Goal: Information Seeking & Learning: Learn about a topic

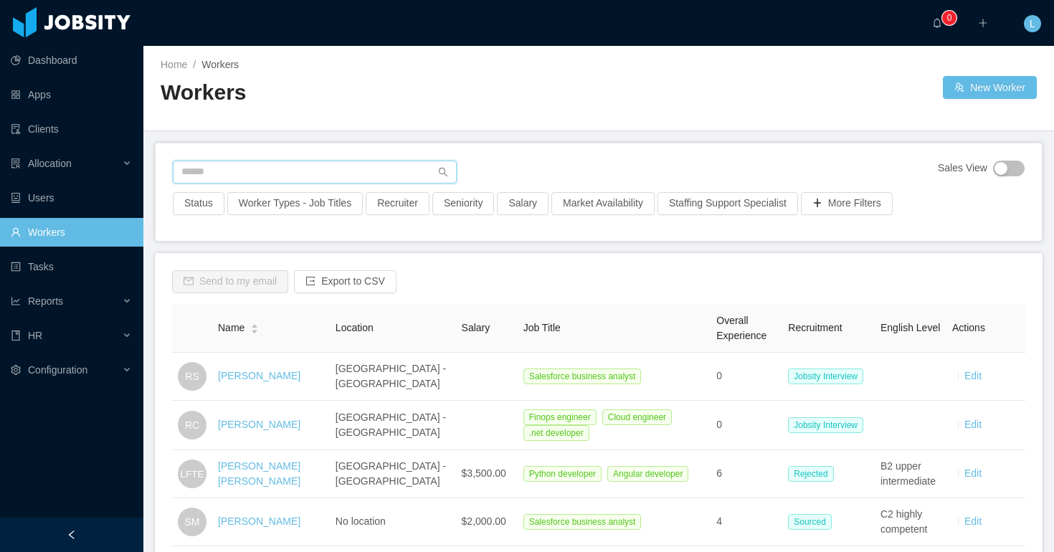
click at [310, 181] on input "text" at bounding box center [315, 172] width 284 height 23
paste input "**********"
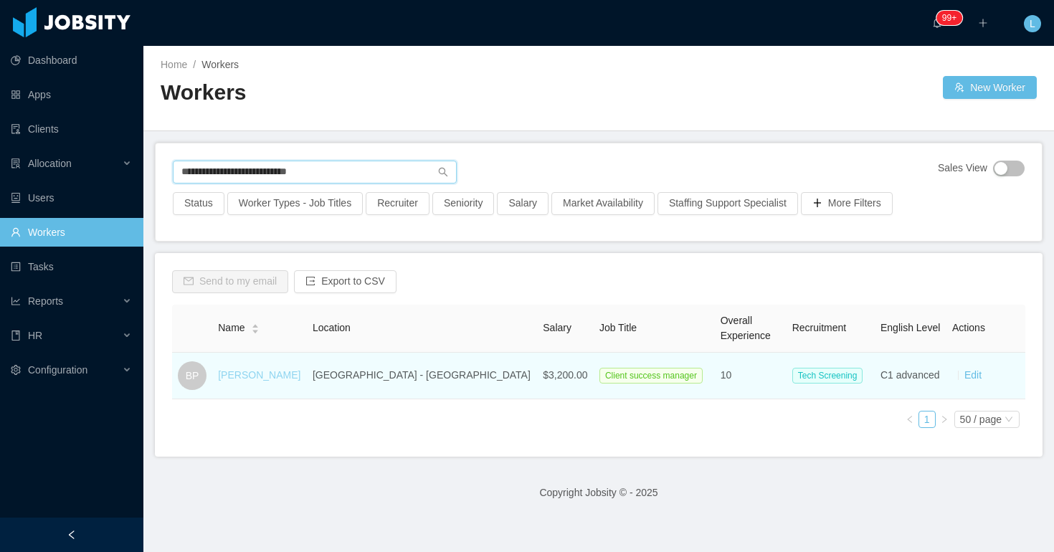
type input "**********"
click at [268, 375] on link "Blake Peterson" at bounding box center [259, 374] width 82 height 11
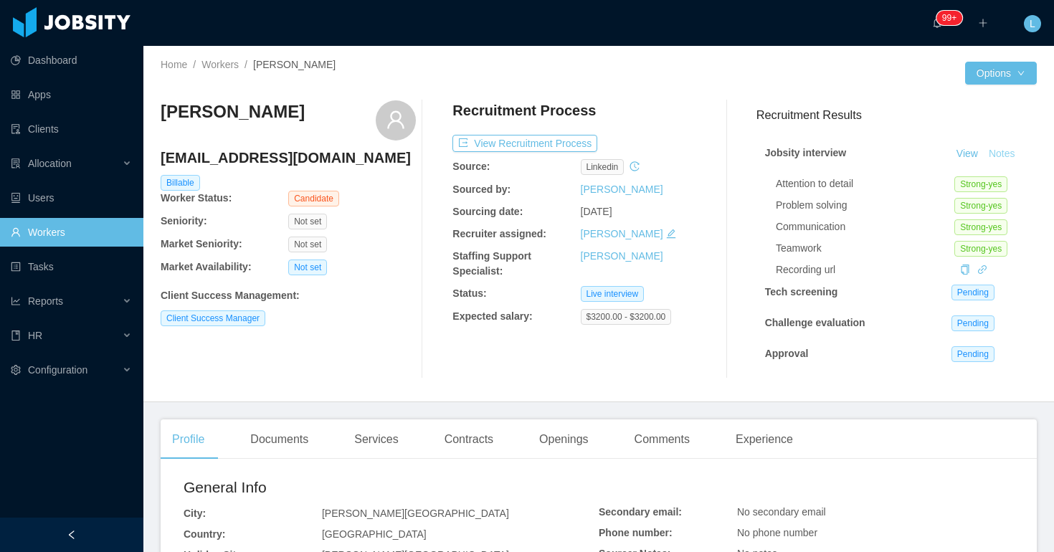
click at [1011, 153] on button "Notes" at bounding box center [1002, 154] width 38 height 17
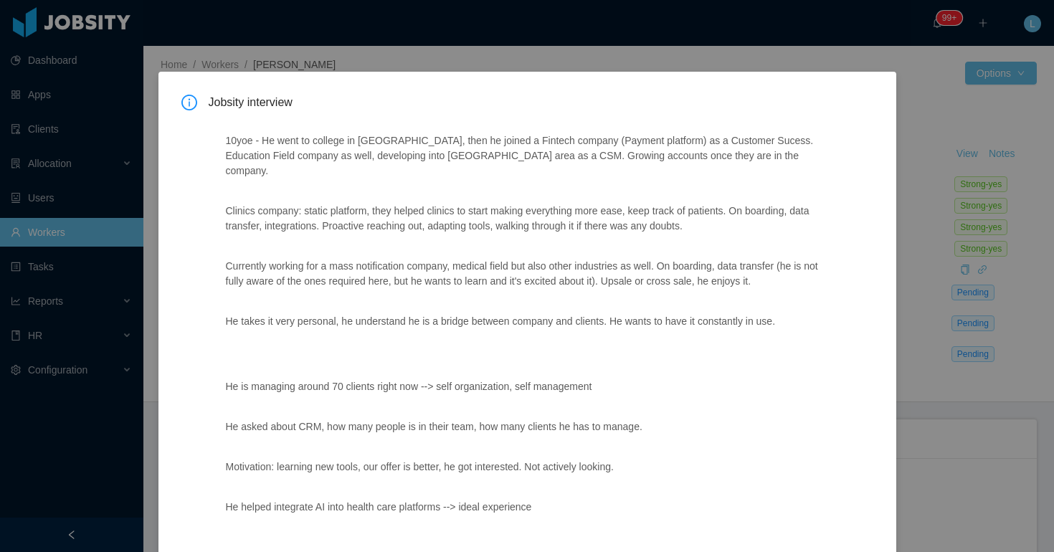
scroll to position [531, 0]
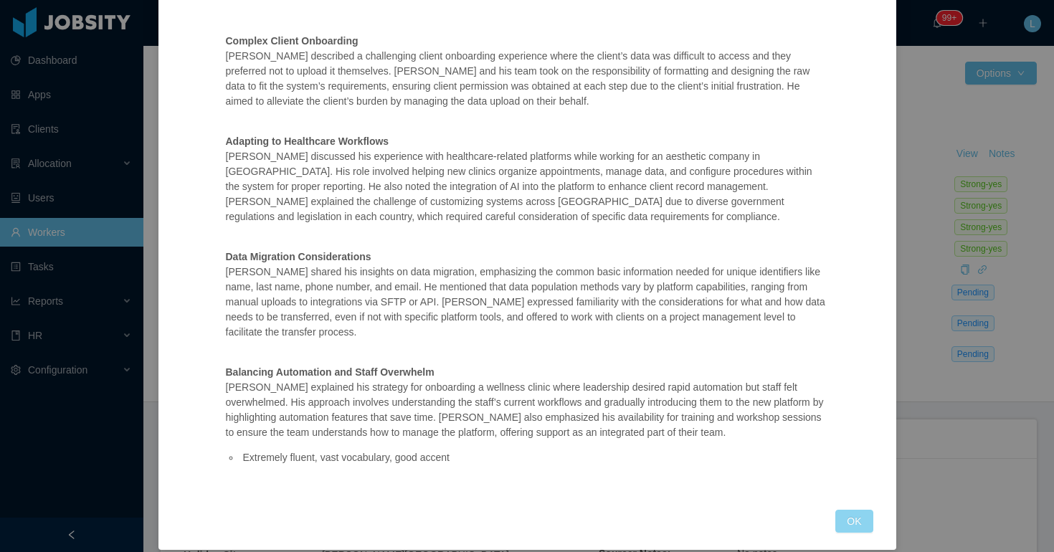
click at [848, 510] on button "OK" at bounding box center [853, 521] width 37 height 23
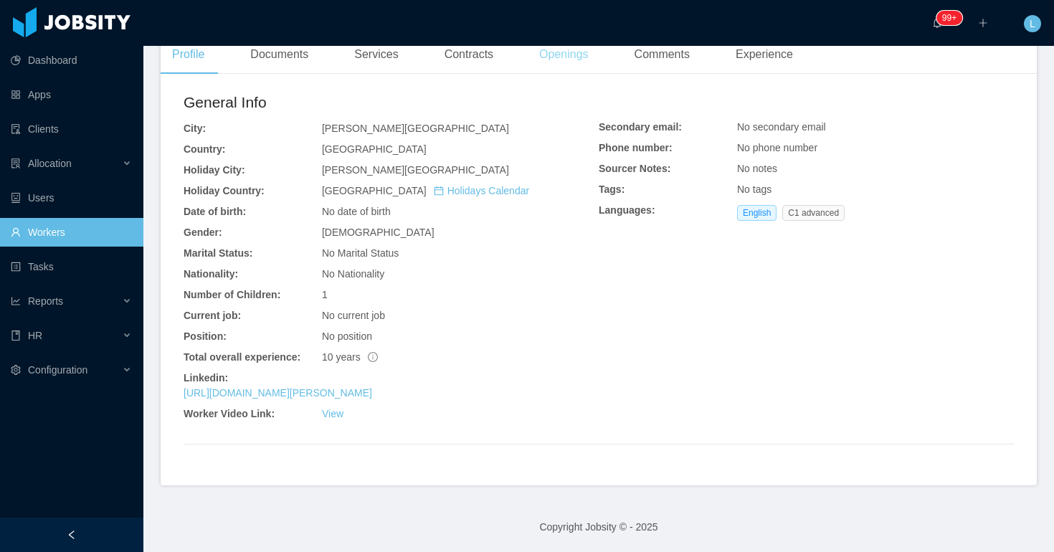
scroll to position [0, 0]
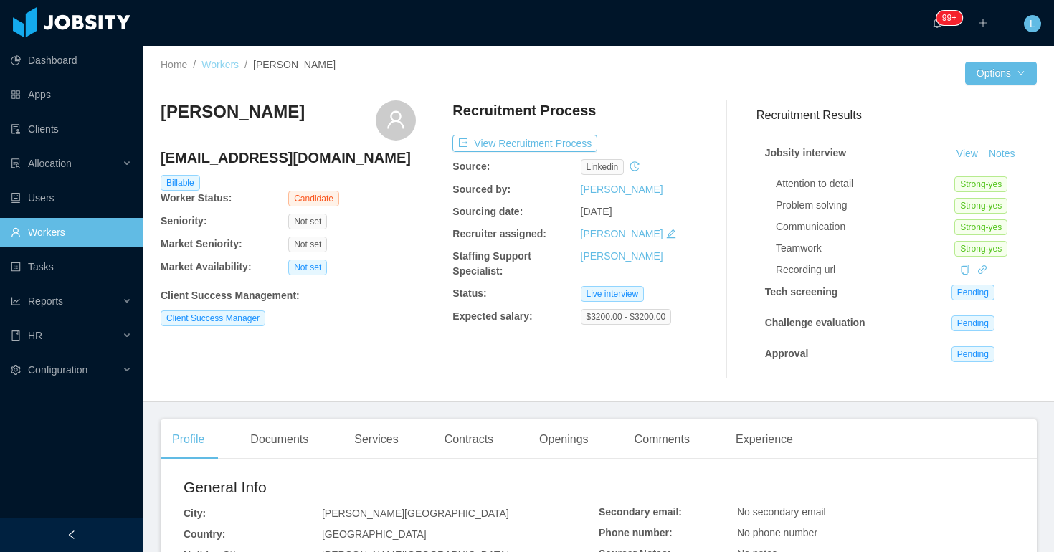
click at [227, 59] on link "Workers" at bounding box center [219, 64] width 37 height 11
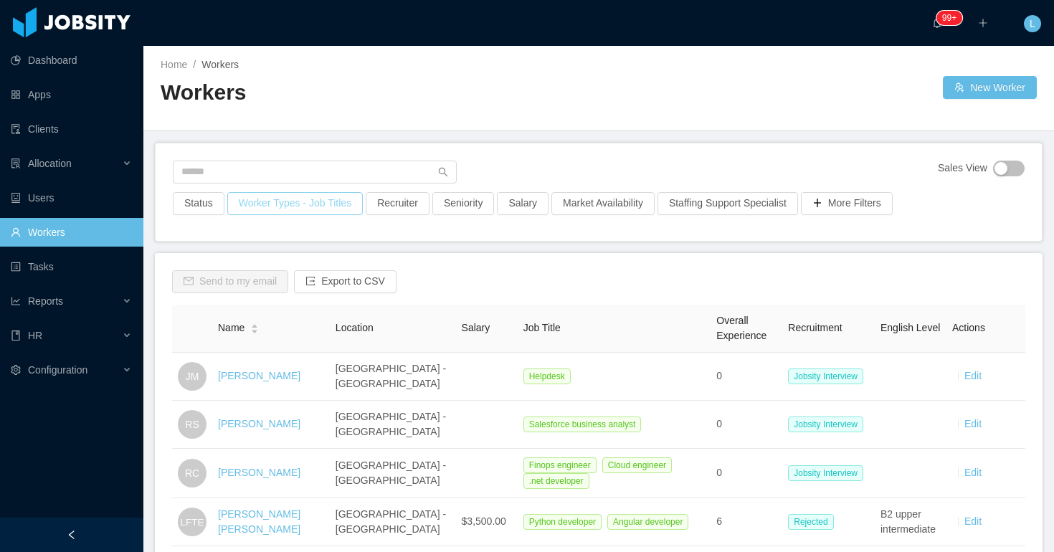
click at [333, 209] on button "Worker Types - Job Titles" at bounding box center [295, 203] width 136 height 23
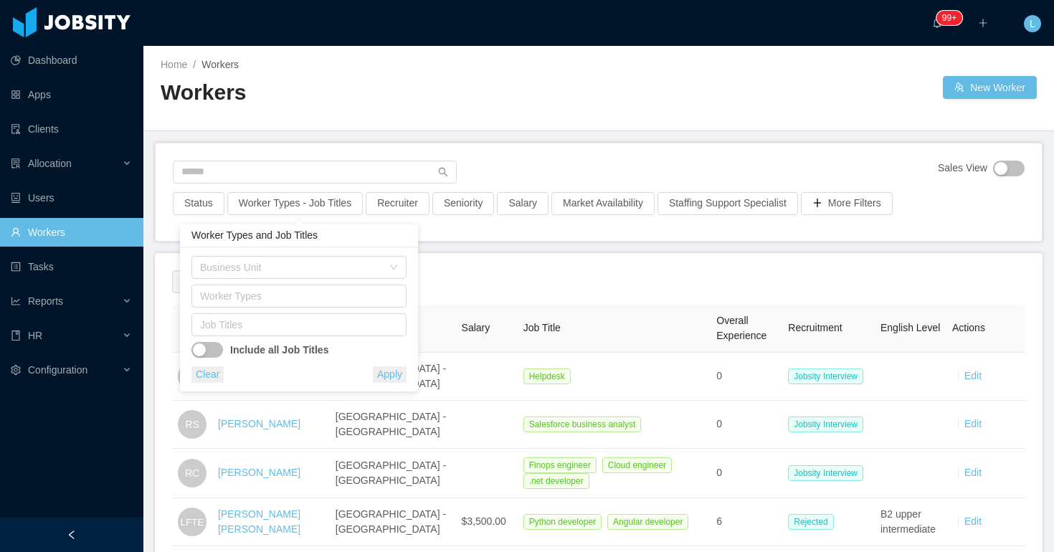
click at [458, 111] on div "Workers" at bounding box center [380, 98] width 438 height 40
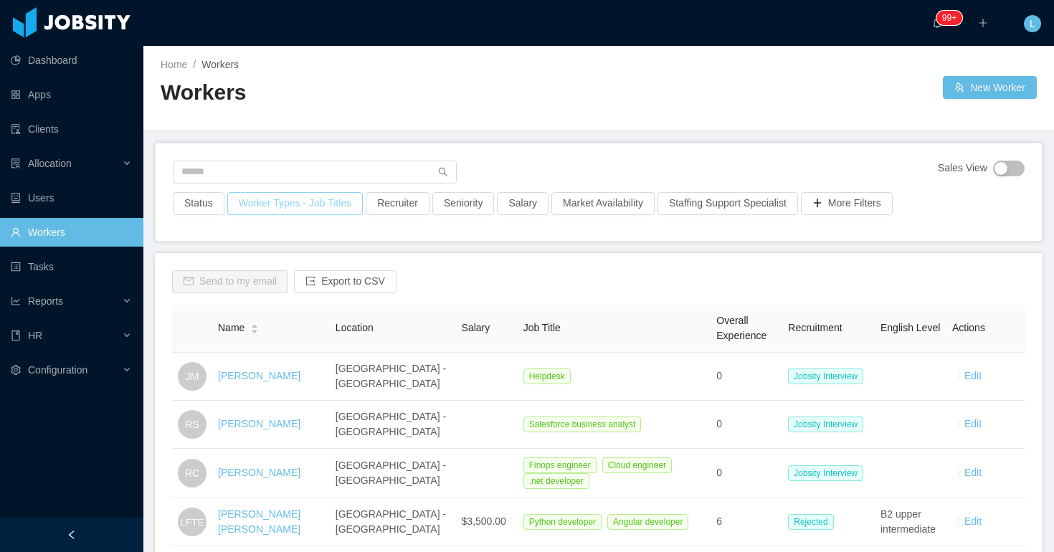
click at [304, 213] on button "Worker Types - Job Titles" at bounding box center [295, 203] width 136 height 23
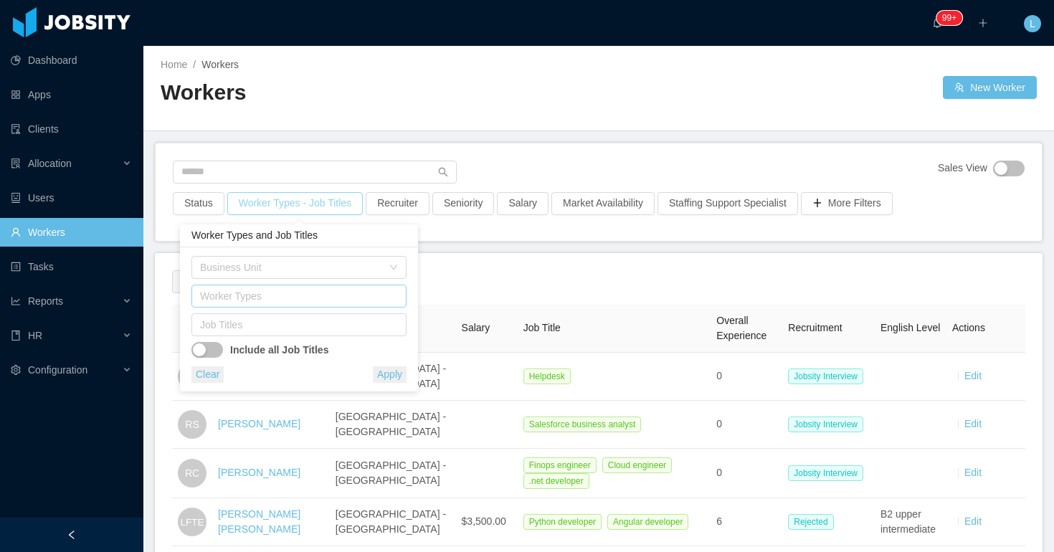
click at [260, 295] on div "Worker Types" at bounding box center [295, 296] width 191 height 14
click at [302, 244] on div "Worker Types and Job Titles" at bounding box center [299, 235] width 238 height 23
click at [262, 324] on div "Job Titles" at bounding box center [295, 325] width 191 height 14
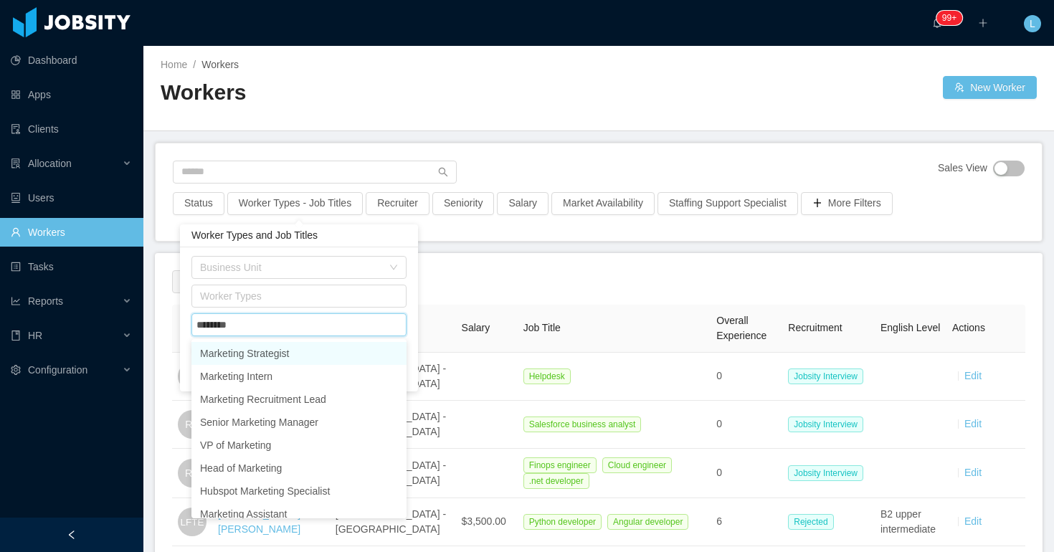
type input "*********"
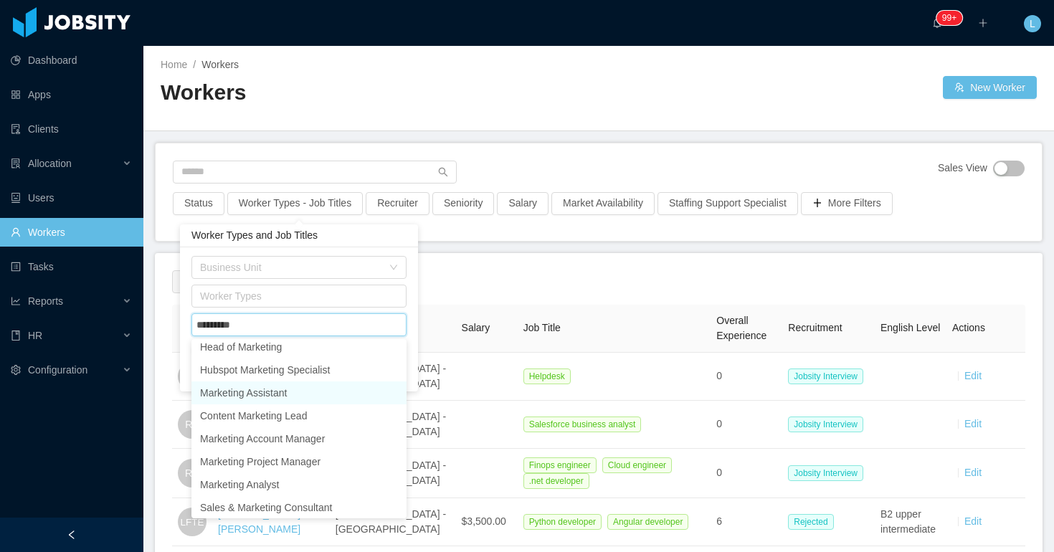
scroll to position [125, 0]
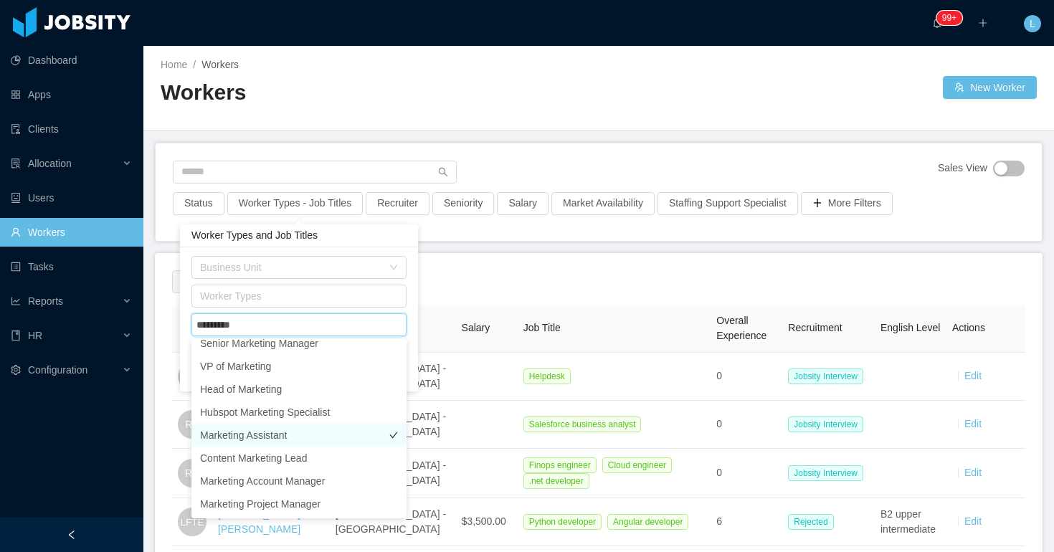
click at [291, 445] on li "Marketing Assistant" at bounding box center [298, 435] width 215 height 23
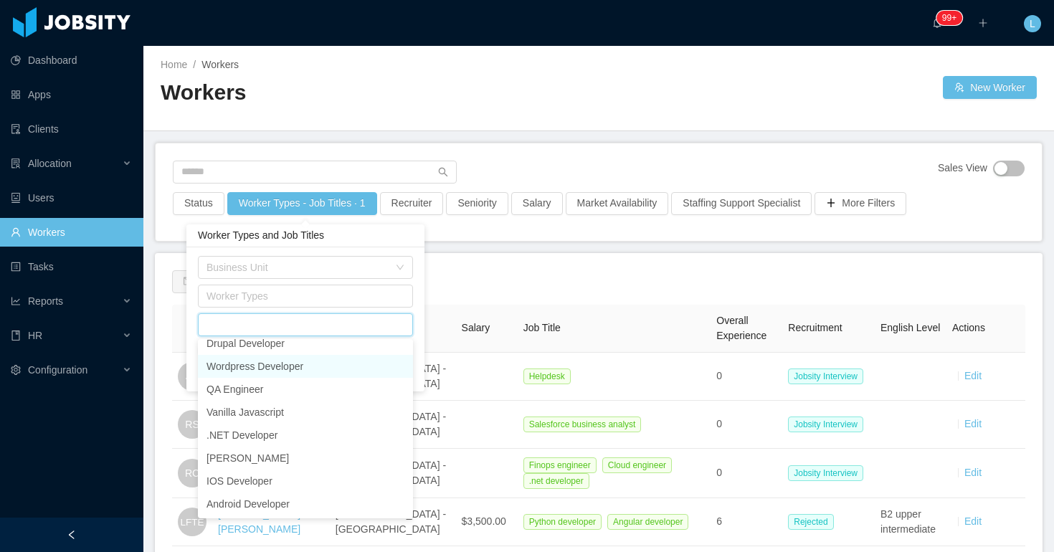
scroll to position [3, 0]
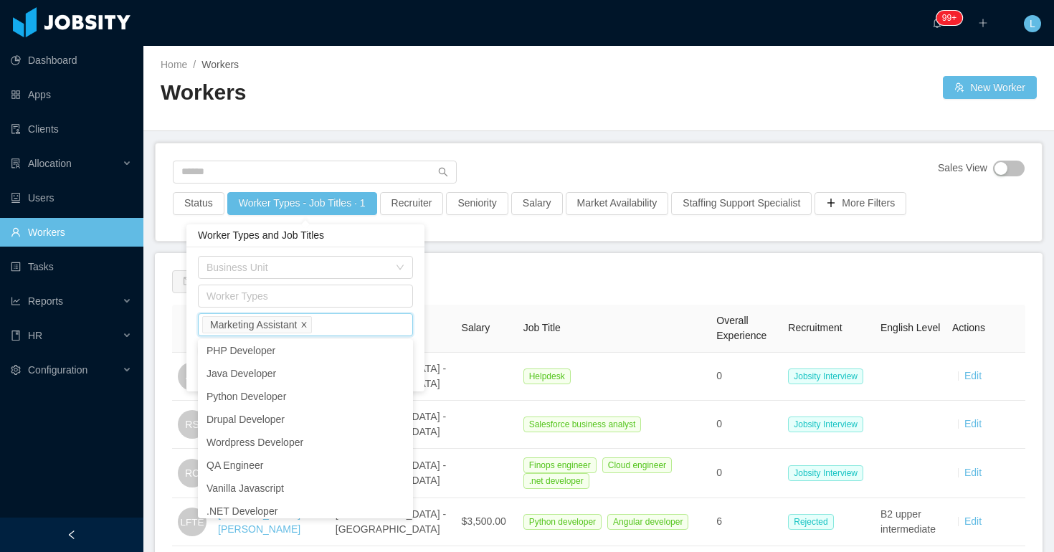
click at [308, 326] on icon "icon: close" at bounding box center [303, 324] width 7 height 7
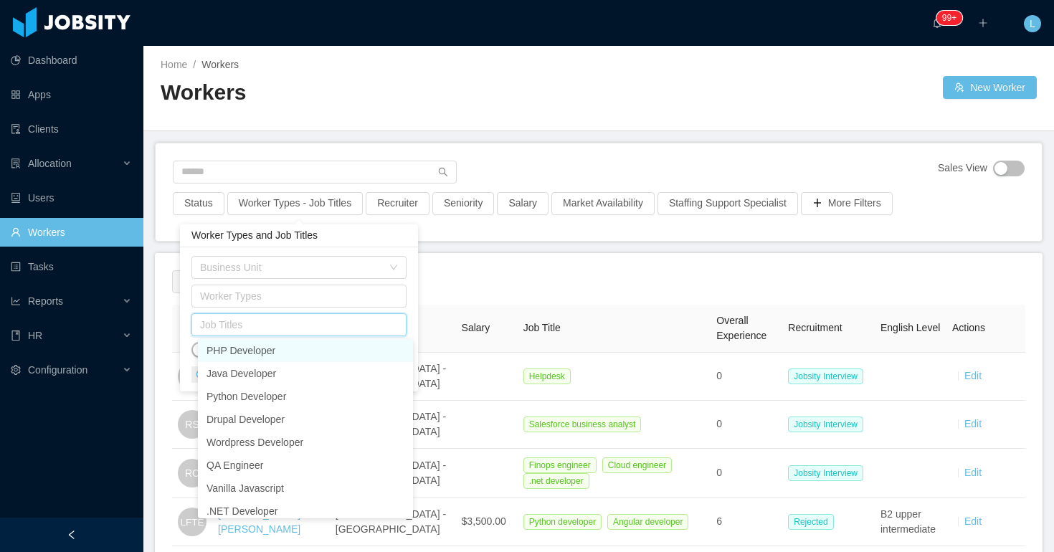
click at [310, 326] on div "Job Titles" at bounding box center [295, 325] width 191 height 14
type input "*********"
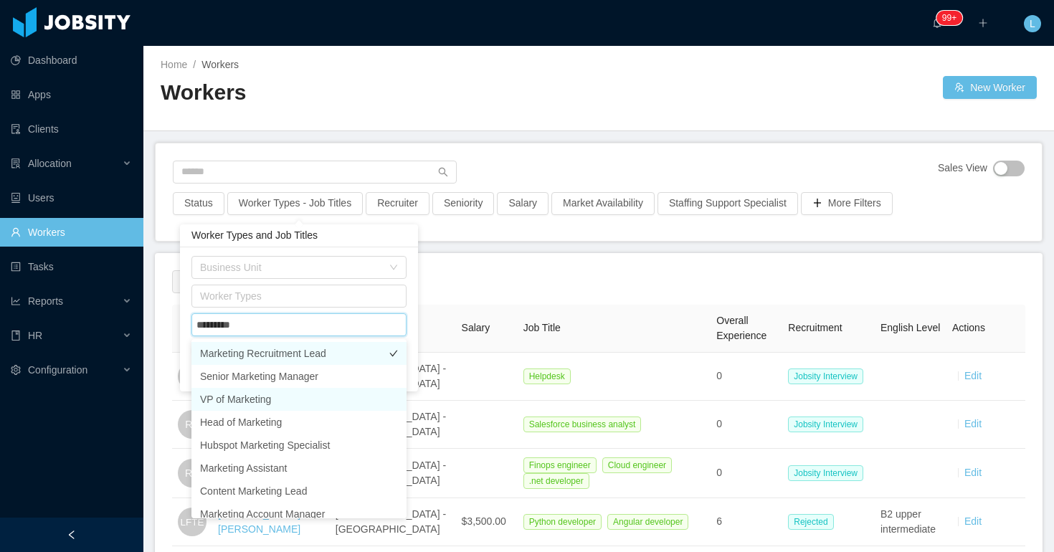
scroll to position [51, 0]
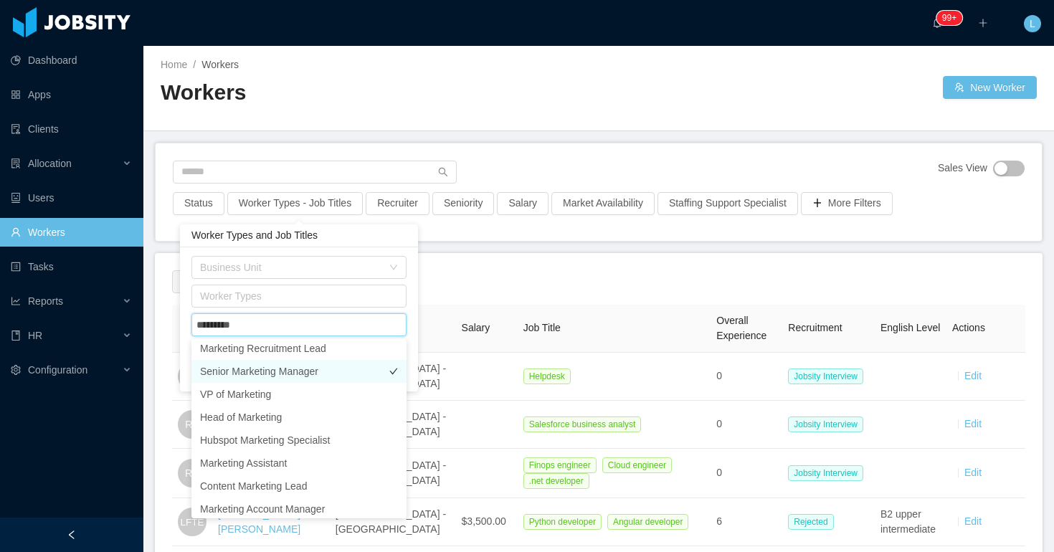
click at [296, 381] on li "Senior Marketing Manager" at bounding box center [298, 371] width 215 height 23
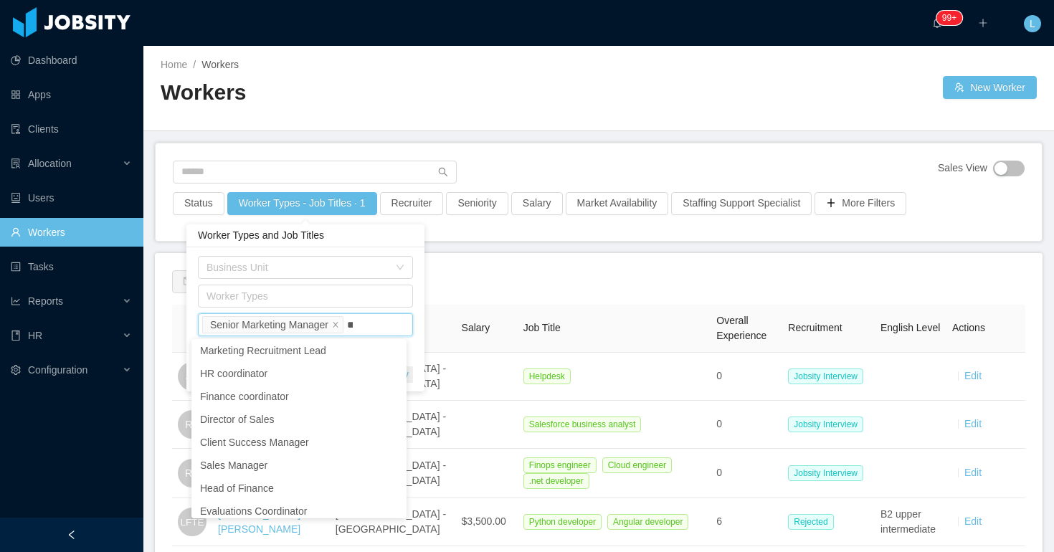
scroll to position [0, 0]
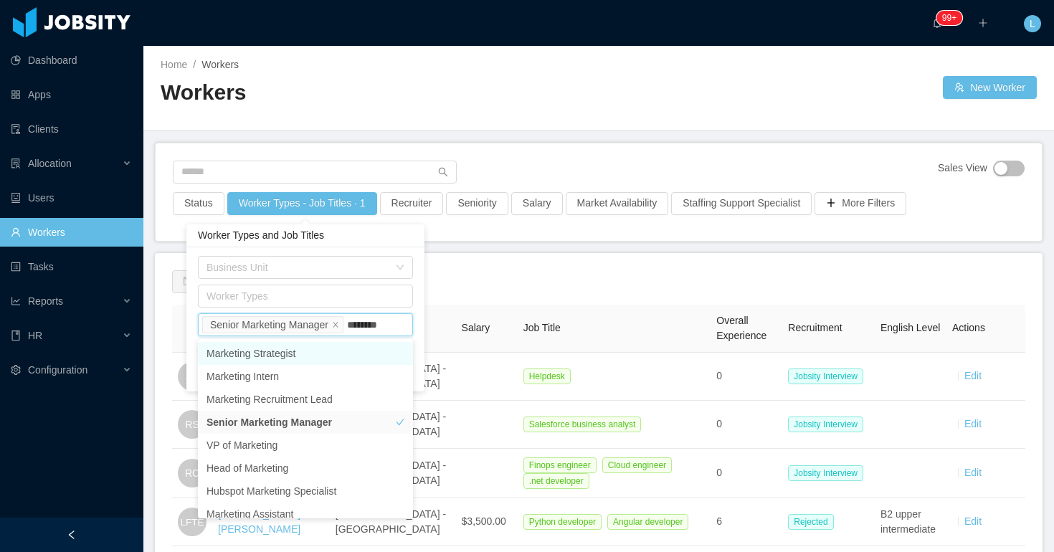
type input "*********"
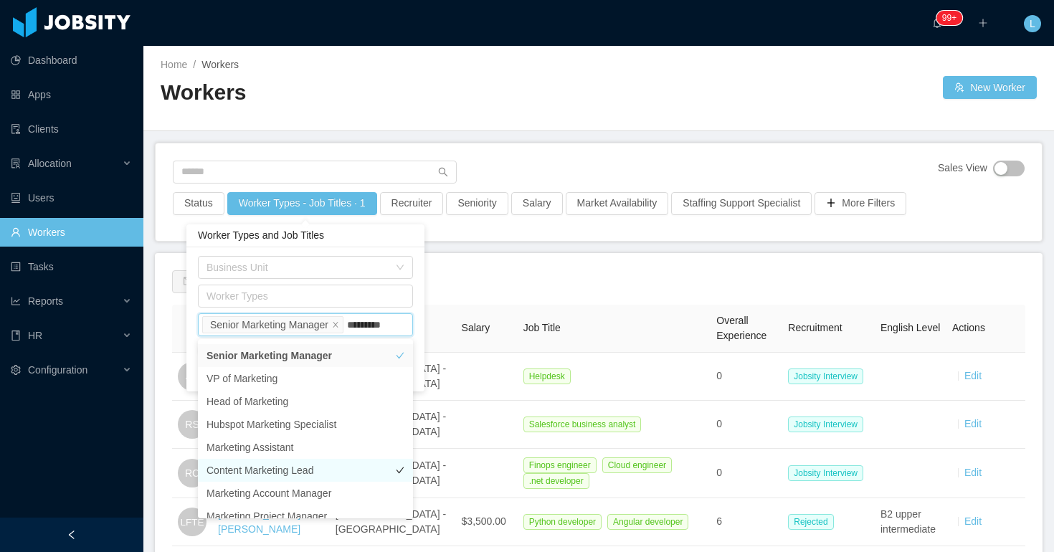
click at [303, 470] on li "Content Marketing Lead" at bounding box center [305, 470] width 215 height 23
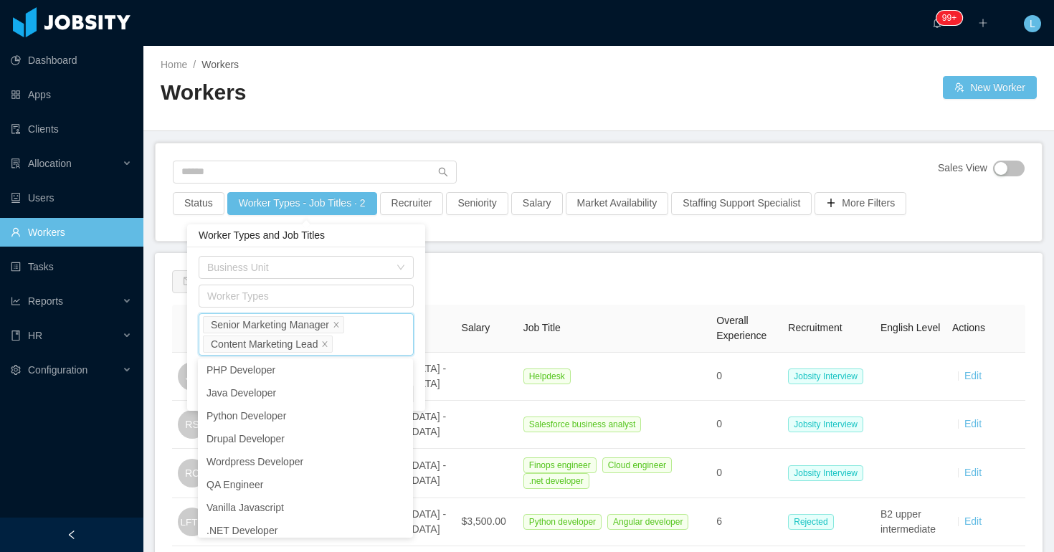
click at [399, 233] on div "Worker Types and Job Titles" at bounding box center [306, 235] width 238 height 23
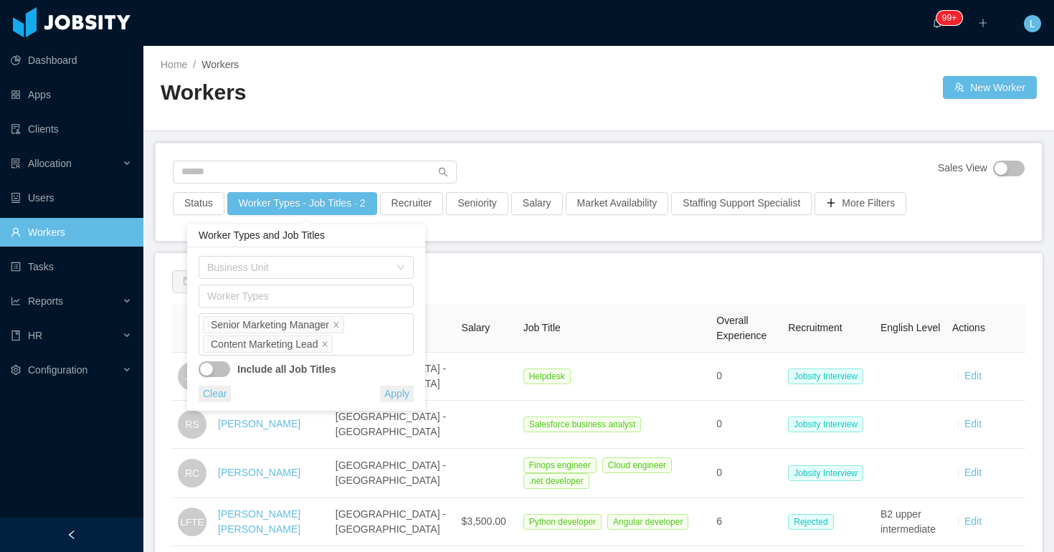
click at [403, 391] on button "Apply" at bounding box center [397, 394] width 34 height 16
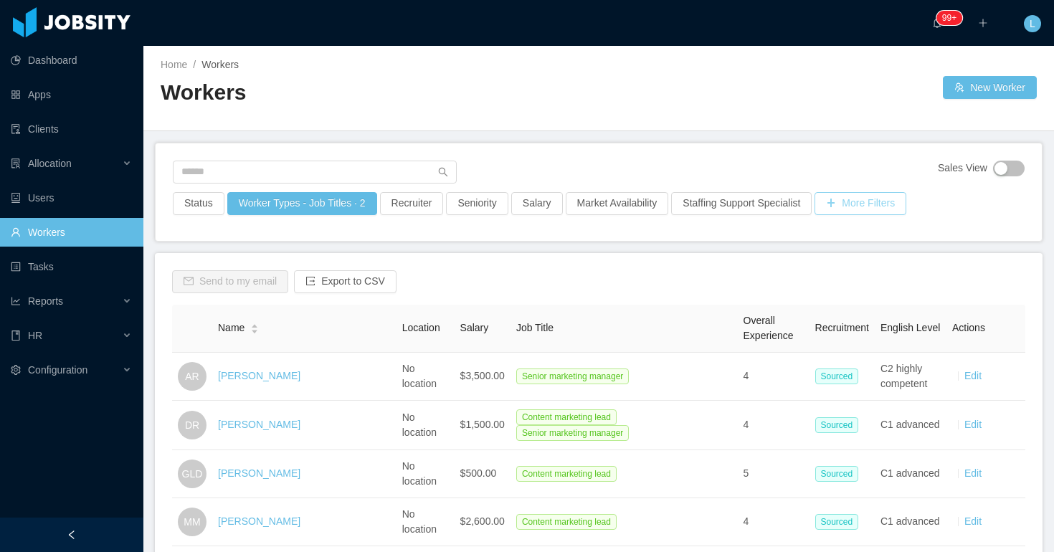
click at [880, 210] on button "More Filters" at bounding box center [861, 203] width 92 height 23
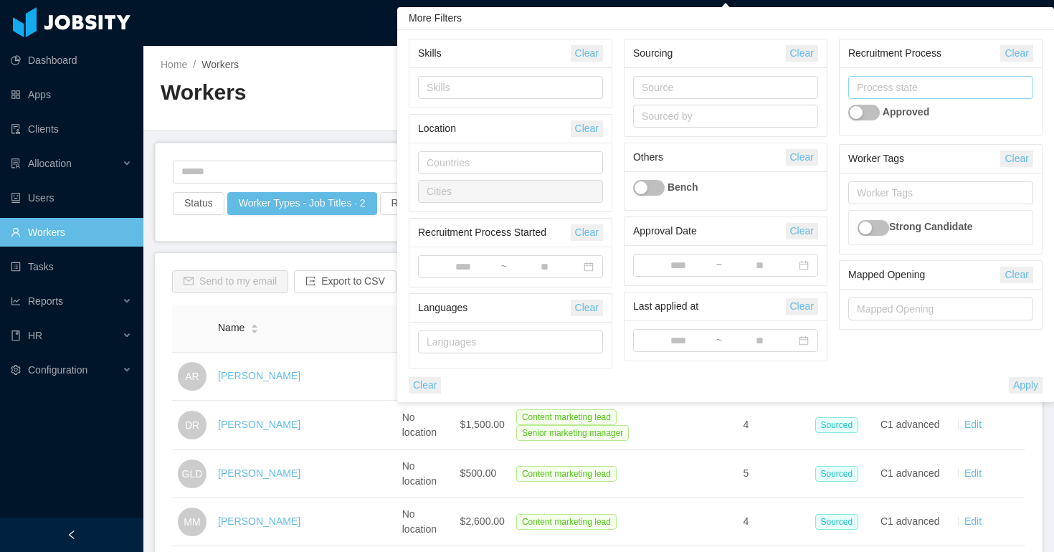
click at [891, 93] on div "Process state" at bounding box center [937, 87] width 161 height 14
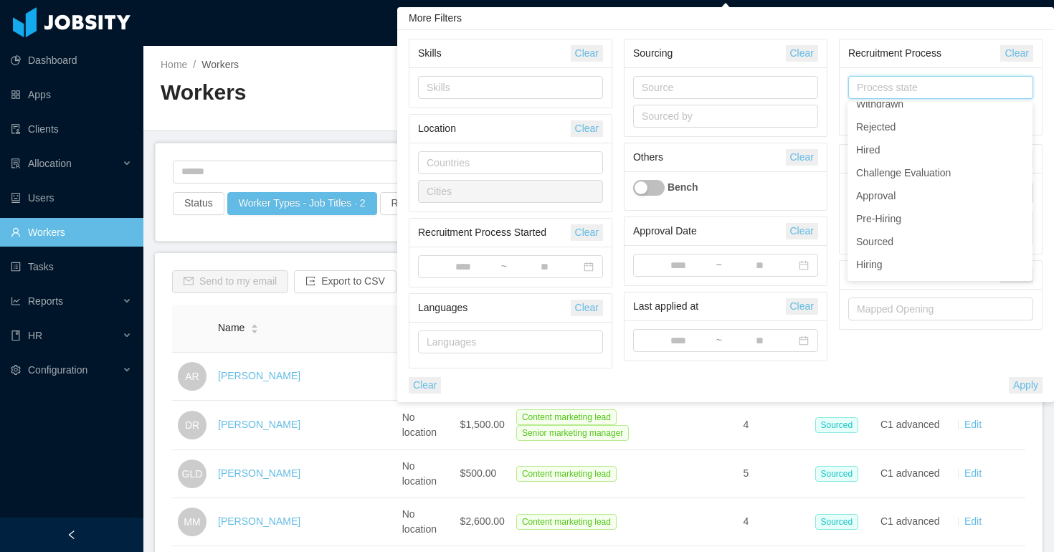
scroll to position [179, 0]
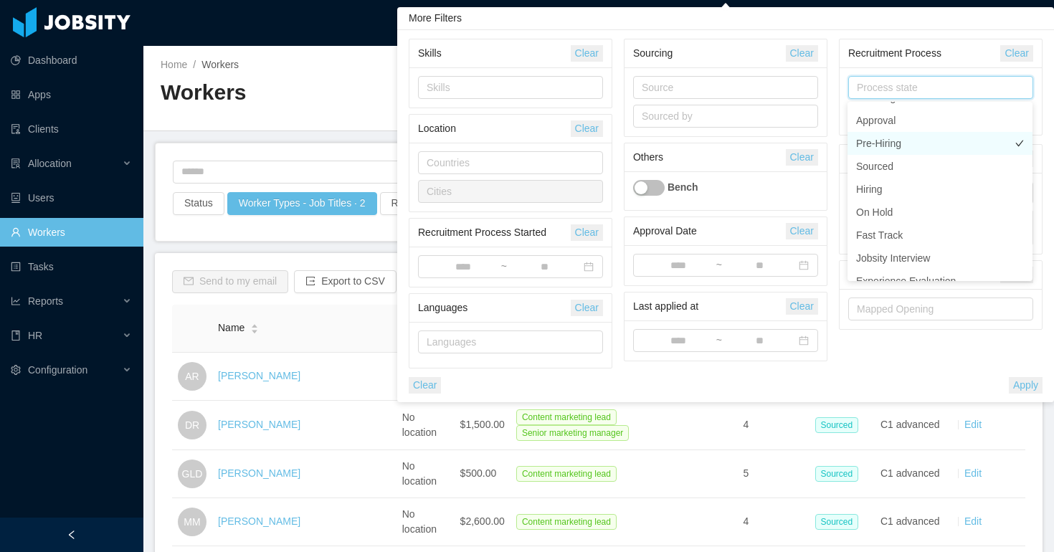
click at [900, 143] on li "Pre-Hiring" at bounding box center [939, 143] width 185 height 23
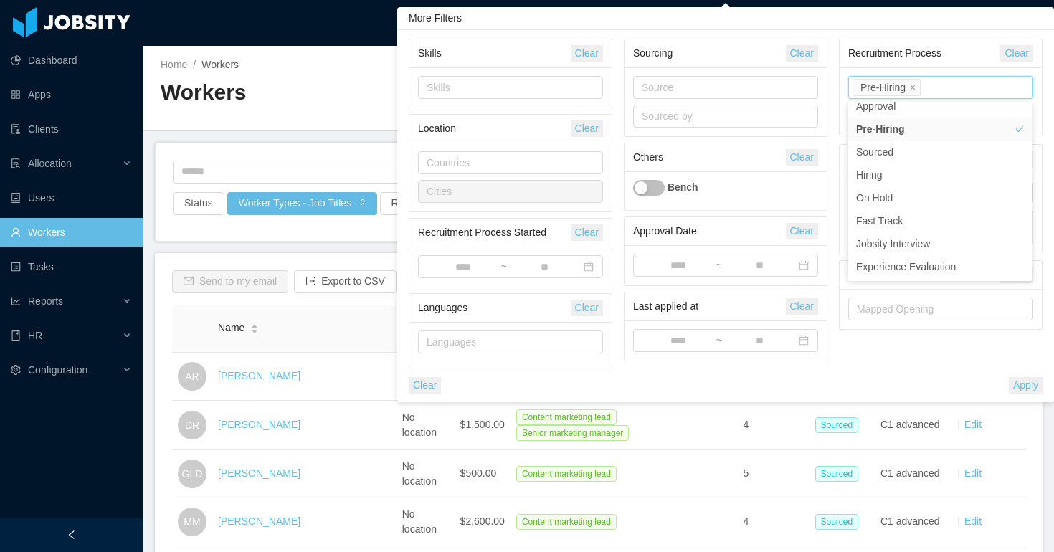
scroll to position [186, 0]
click at [931, 54] on div "Recruitment Process" at bounding box center [924, 53] width 153 height 27
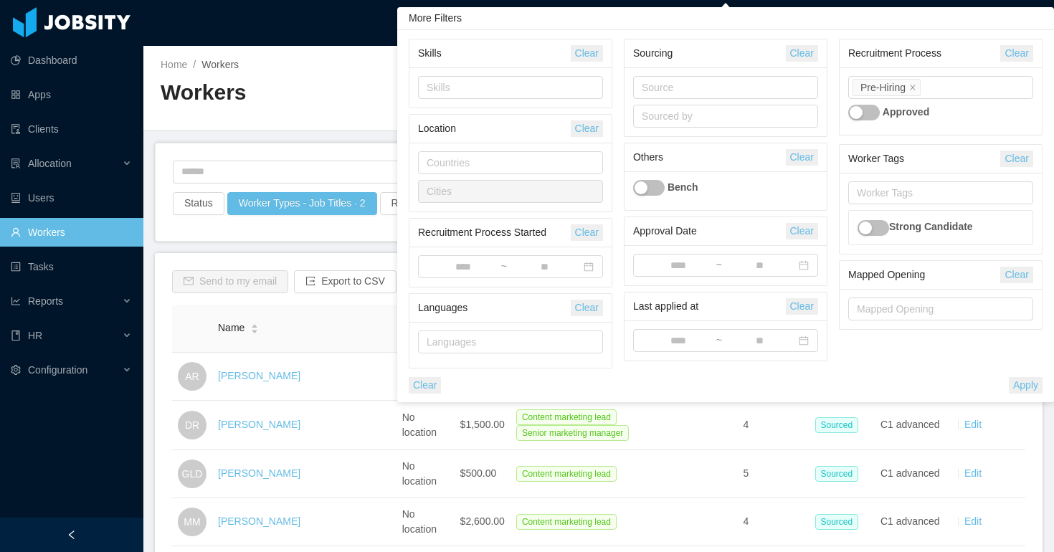
click at [1030, 383] on button "Apply" at bounding box center [1026, 385] width 34 height 16
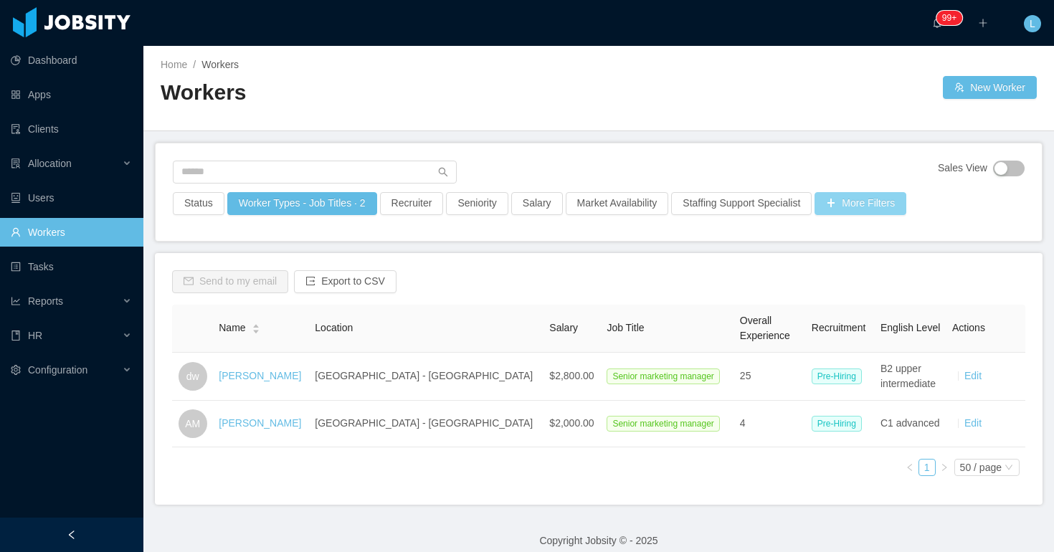
click at [860, 200] on button "More Filters" at bounding box center [861, 203] width 92 height 23
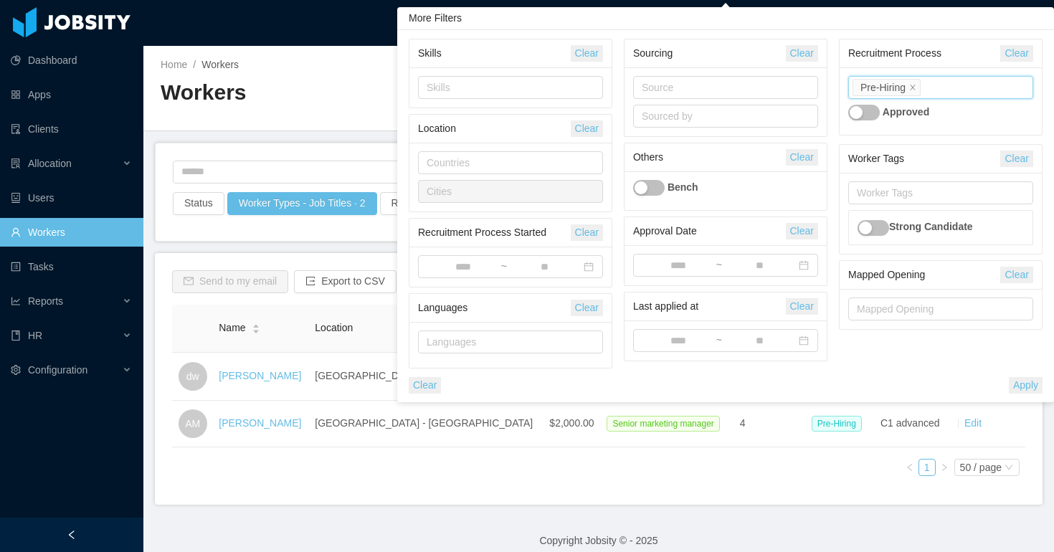
click at [931, 90] on input at bounding box center [927, 88] width 8 height 17
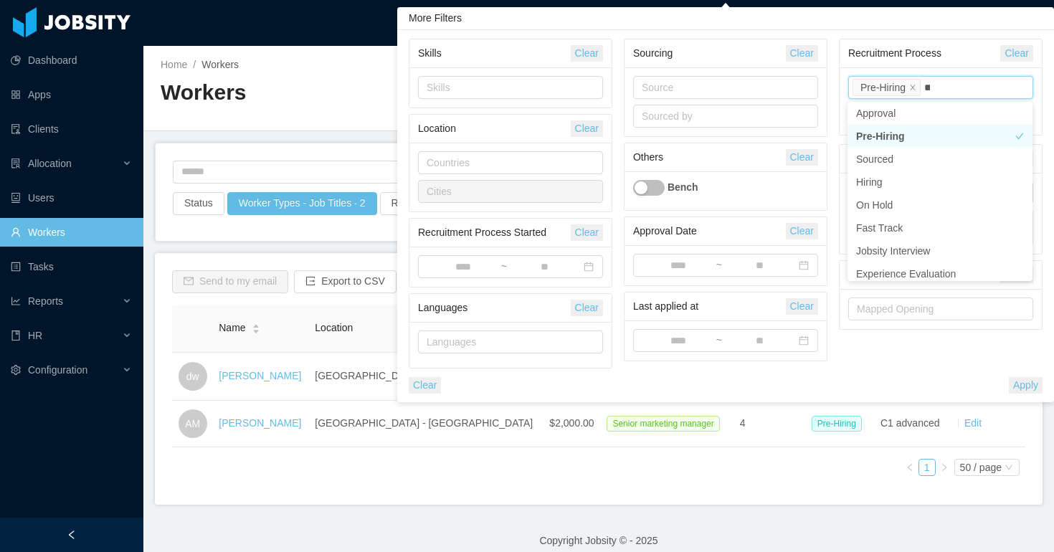
type input "***"
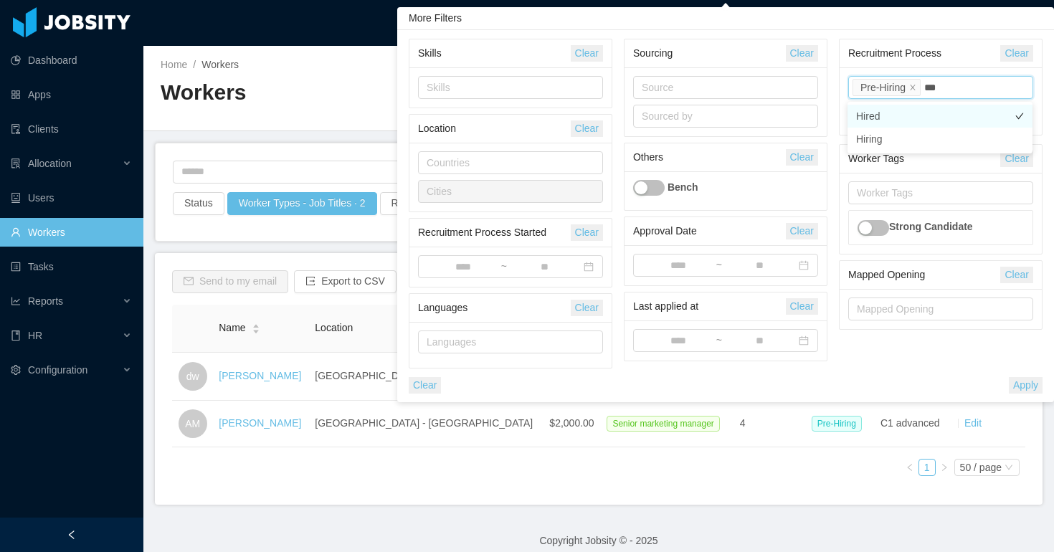
click at [911, 117] on li "Hired" at bounding box center [939, 116] width 185 height 23
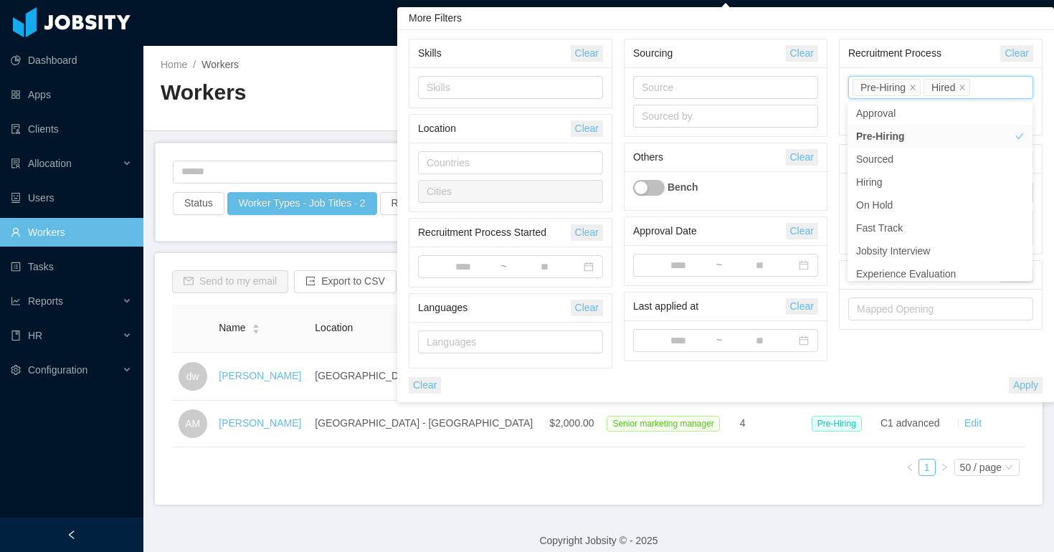
click at [981, 87] on input at bounding box center [977, 88] width 8 height 17
type input "***"
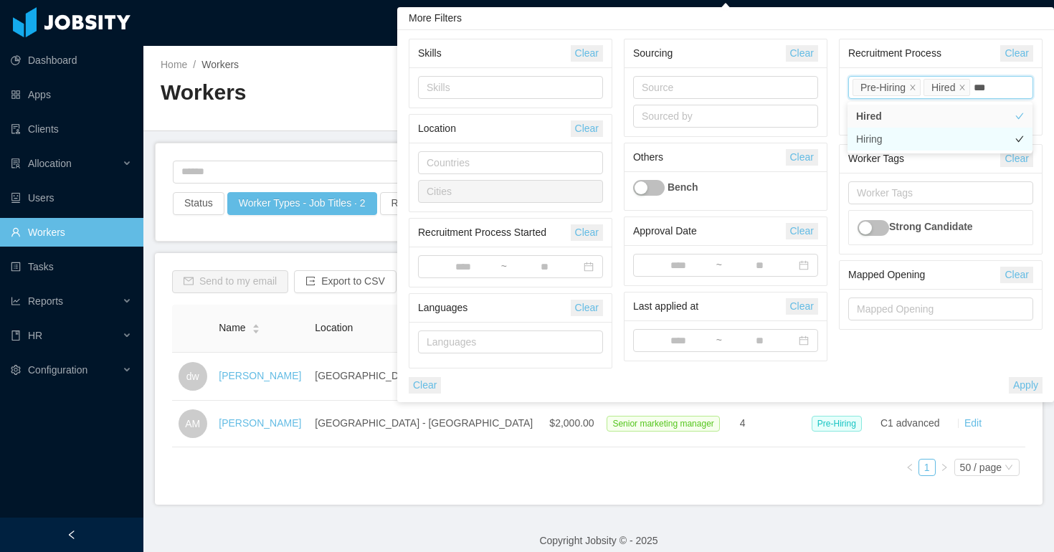
click at [950, 141] on li "Hiring" at bounding box center [939, 139] width 185 height 23
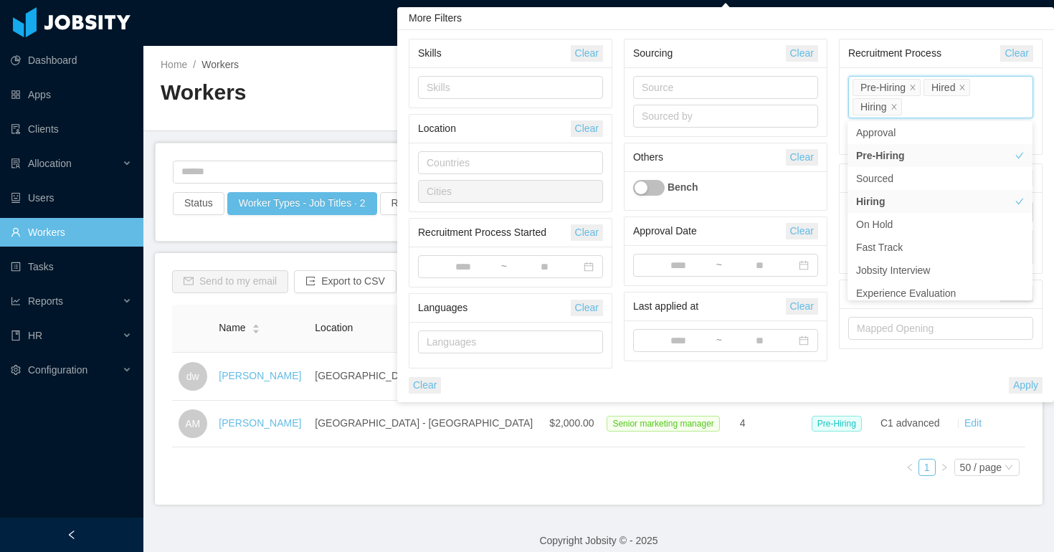
click at [1002, 103] on div "Process state Pre-Hiring Hired Hiring" at bounding box center [940, 97] width 185 height 42
click at [959, 43] on div "Recruitment Process" at bounding box center [924, 53] width 153 height 27
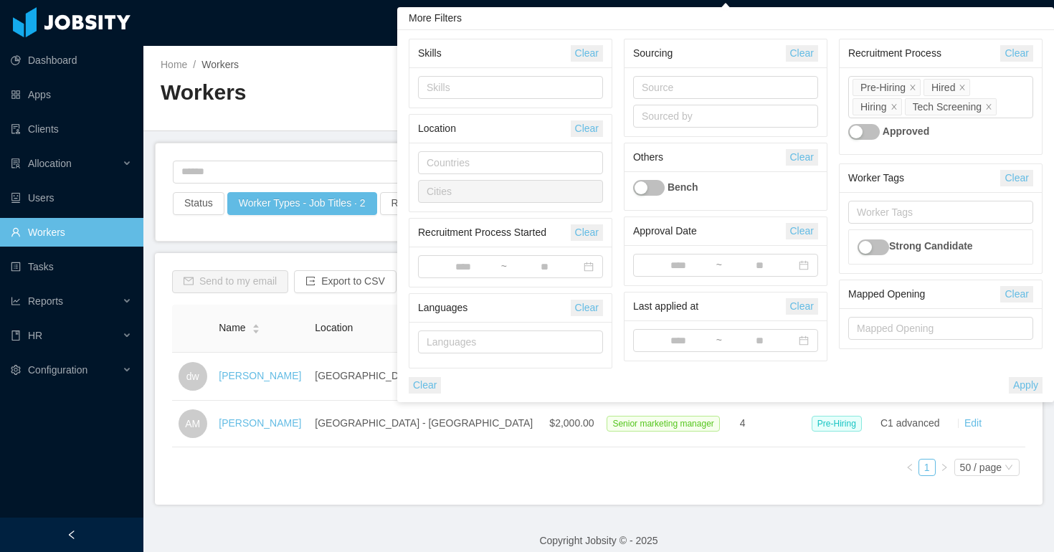
click at [1023, 382] on button "Apply" at bounding box center [1026, 385] width 34 height 16
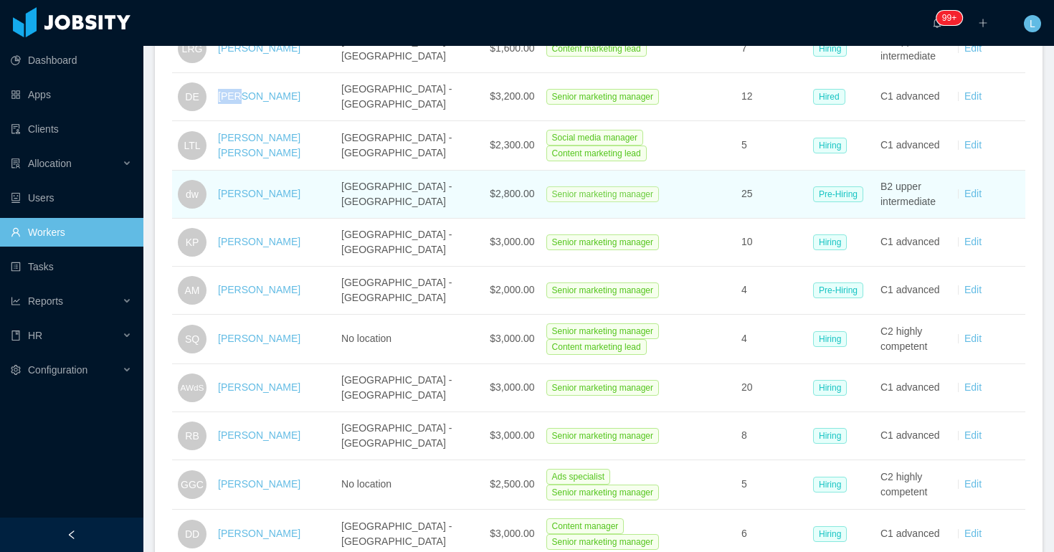
scroll to position [594, 0]
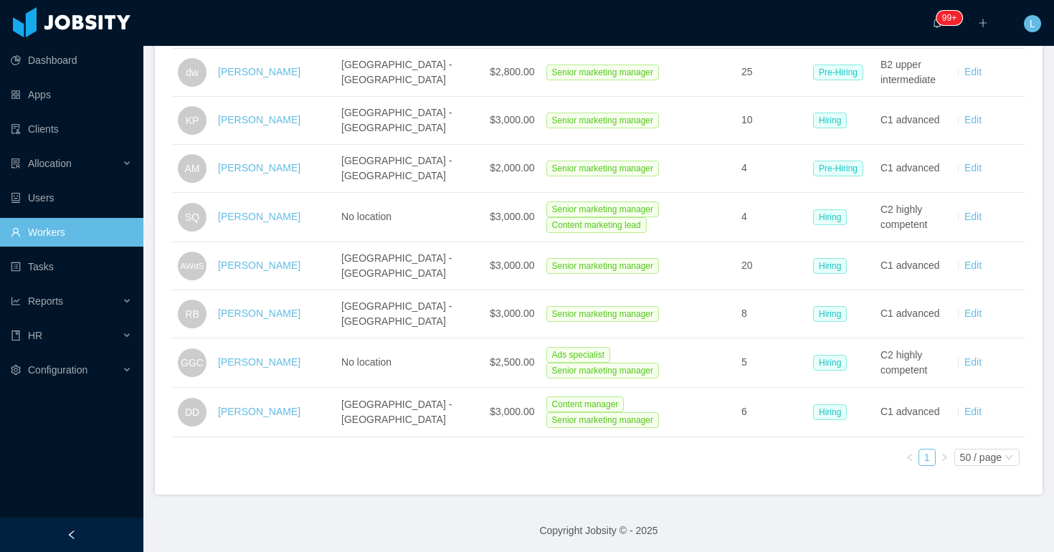
click at [528, 447] on div "Name Location Salary Job Title Overall Experience Recruitment English Level Act…" at bounding box center [598, 94] width 853 height 766
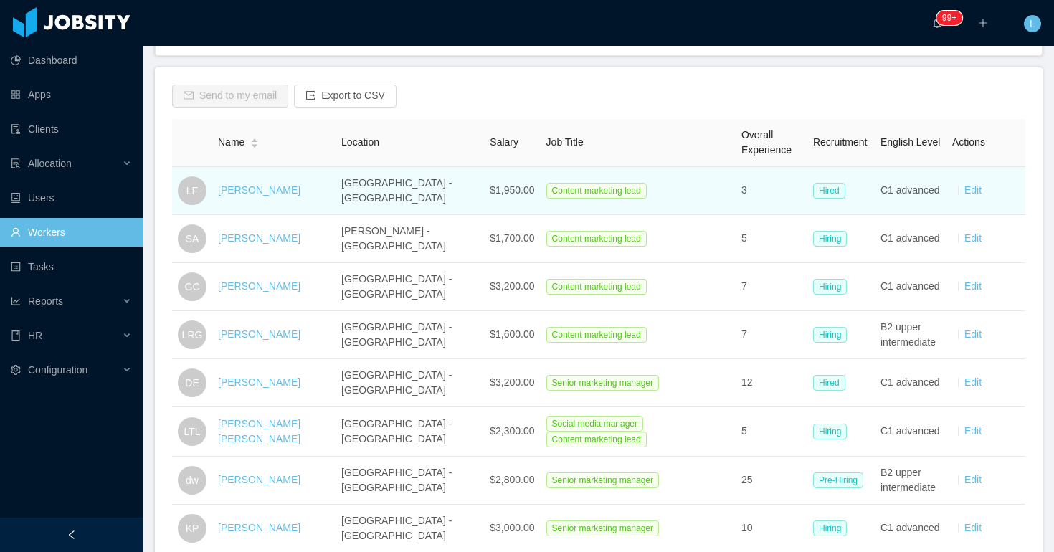
scroll to position [203, 0]
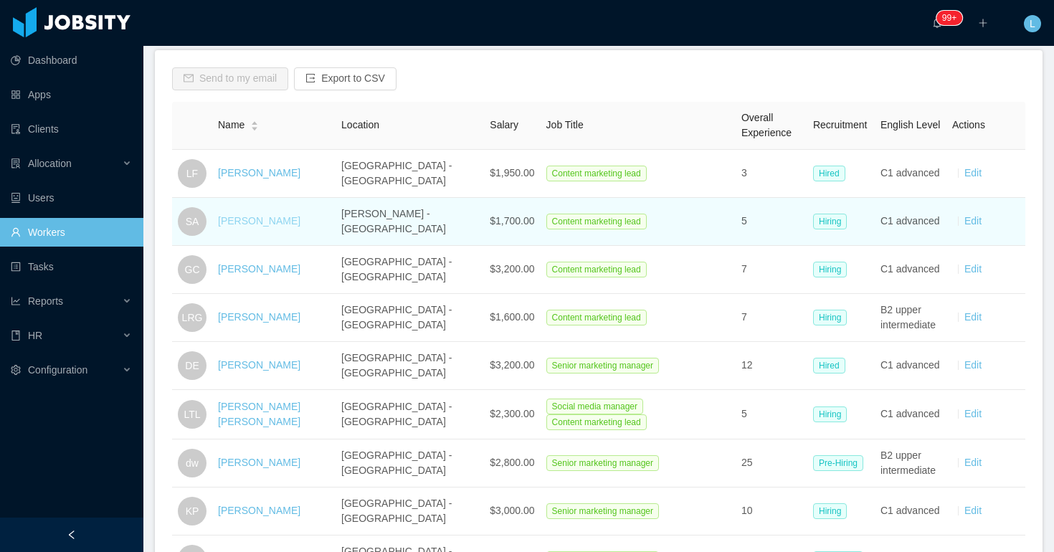
click at [262, 218] on link "Stephania Acosta" at bounding box center [259, 220] width 82 height 11
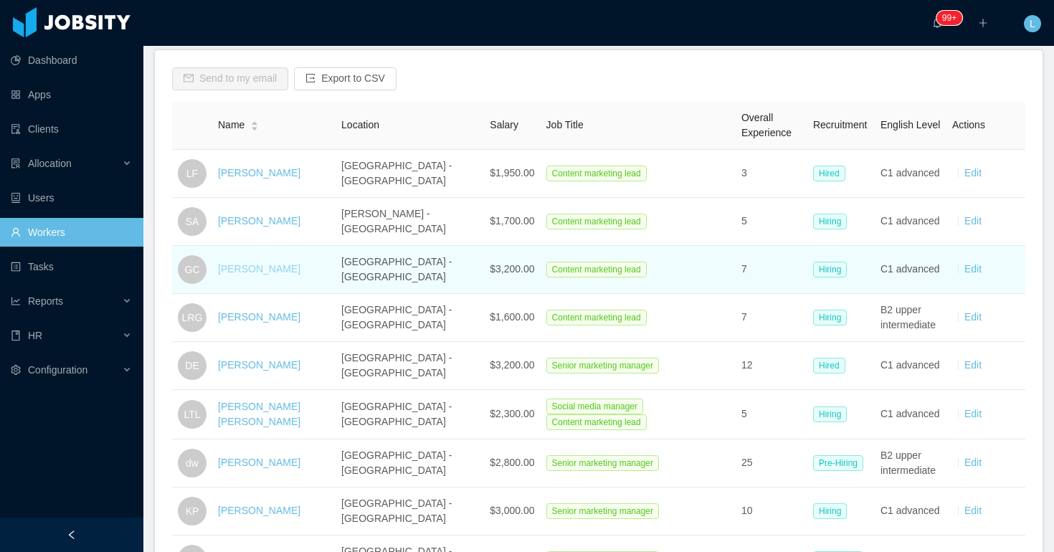
click at [260, 268] on link "Guido Carminatti" at bounding box center [259, 268] width 82 height 11
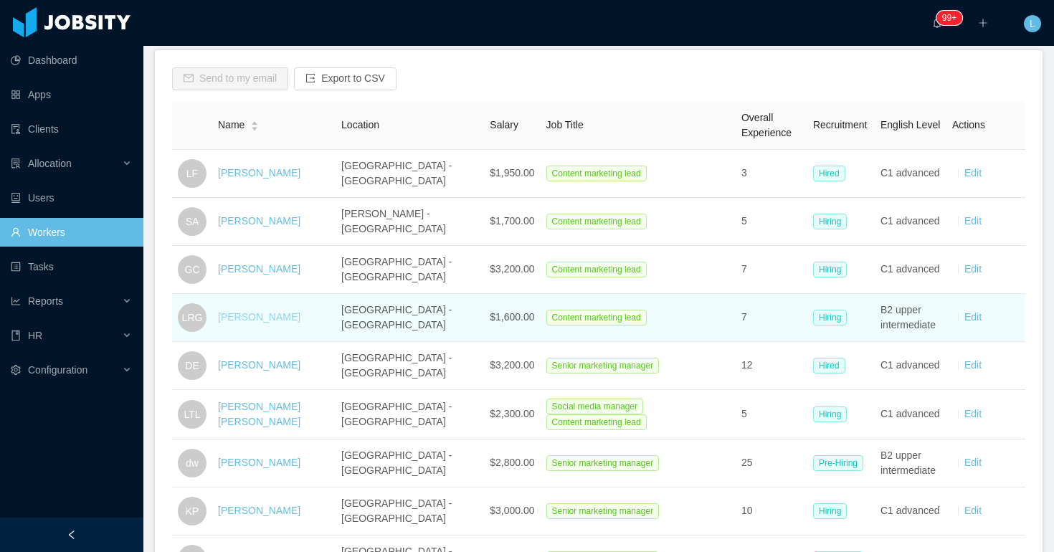
click at [260, 318] on link "Laura Rocio Galvan" at bounding box center [259, 316] width 82 height 11
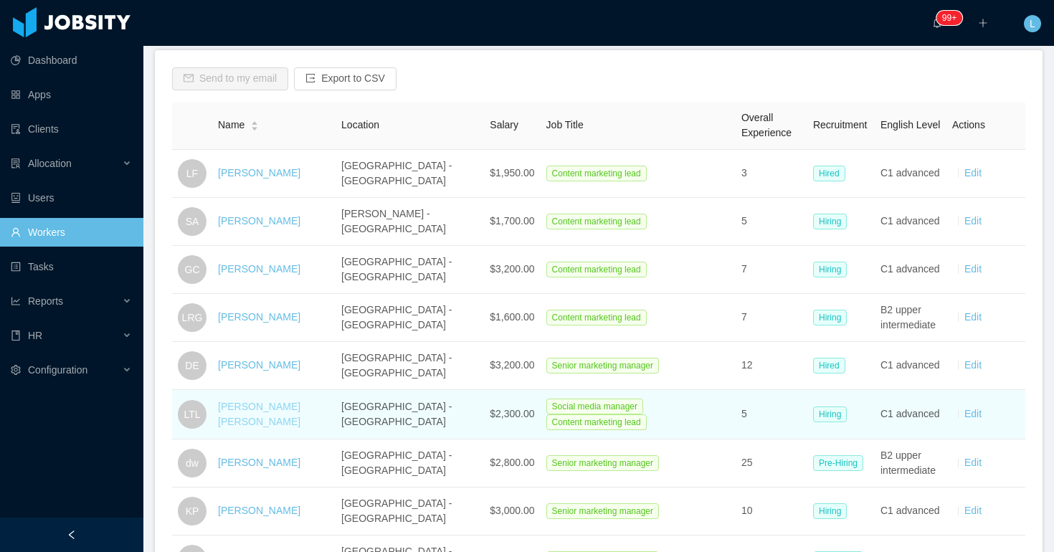
click at [252, 418] on link "Luciana Trompa Lozada" at bounding box center [259, 414] width 82 height 27
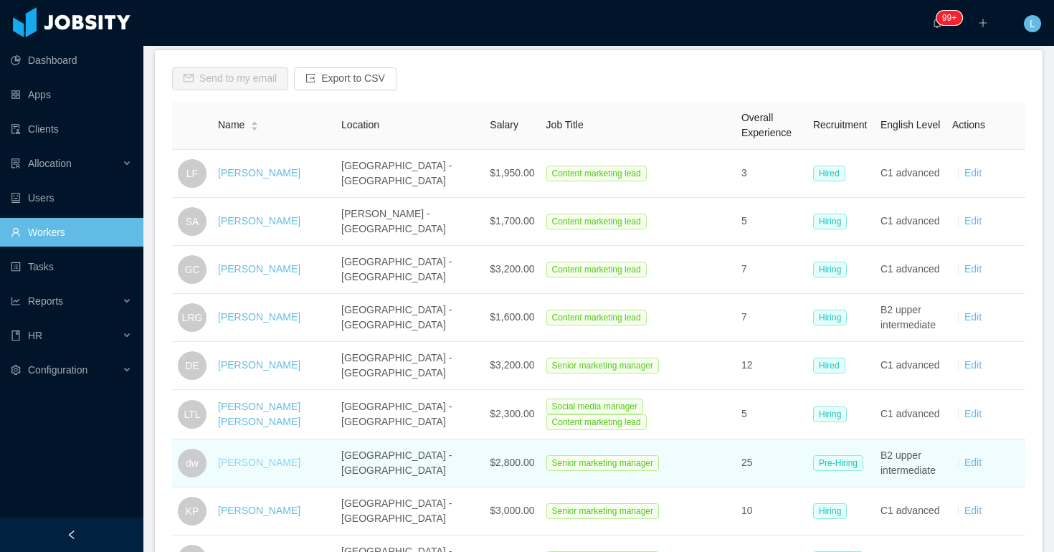
click at [246, 459] on link "dario weiss" at bounding box center [259, 462] width 82 height 11
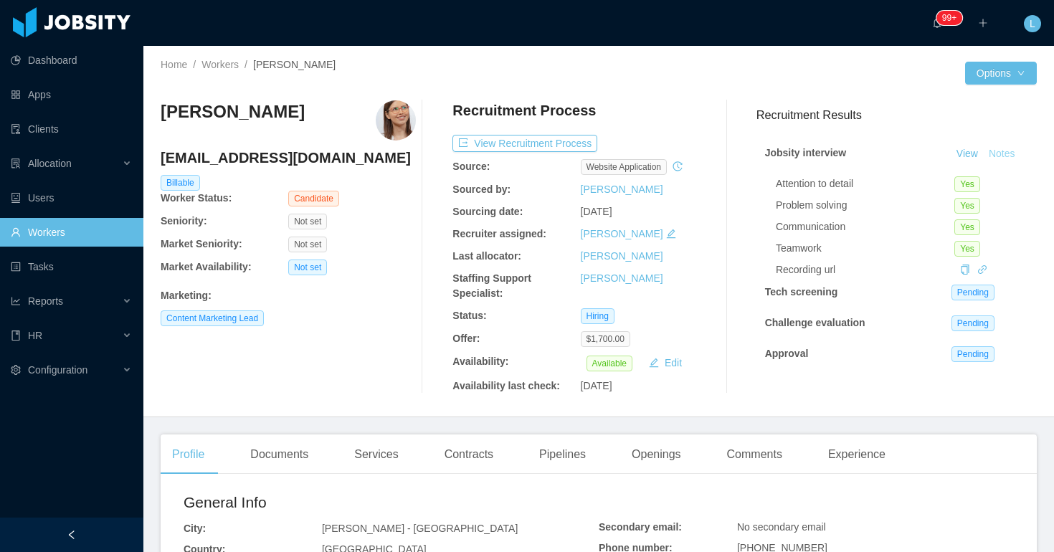
click at [1000, 149] on button "Notes" at bounding box center [1002, 154] width 38 height 17
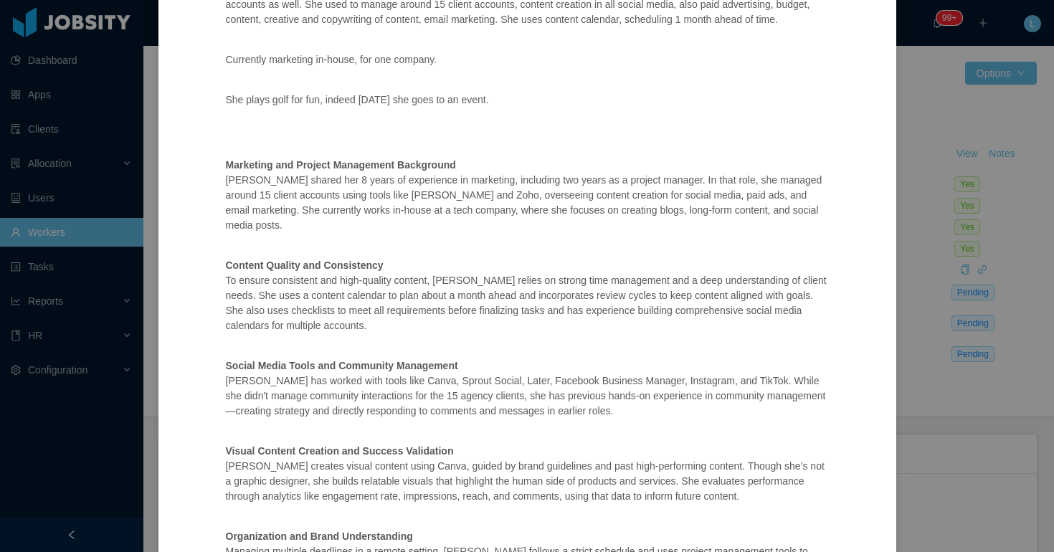
scroll to position [421, 0]
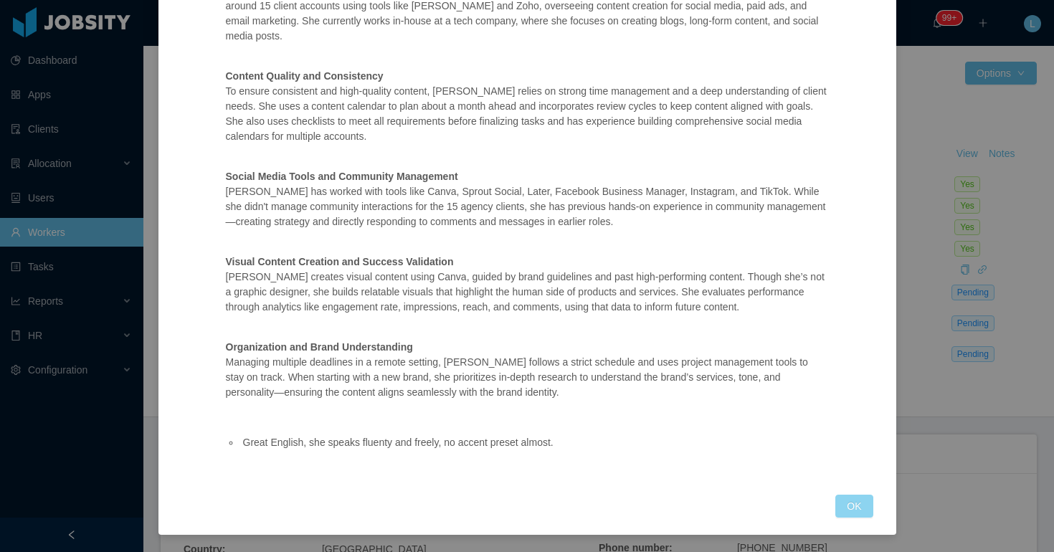
click at [847, 497] on button "OK" at bounding box center [853, 506] width 37 height 23
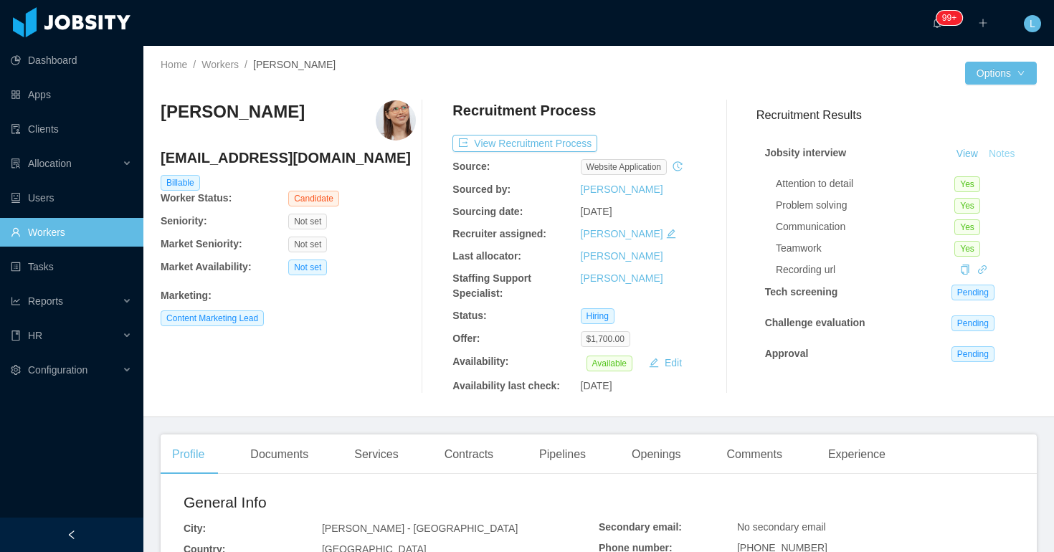
scroll to position [349, 0]
click at [886, 455] on div "Experience" at bounding box center [857, 454] width 80 height 40
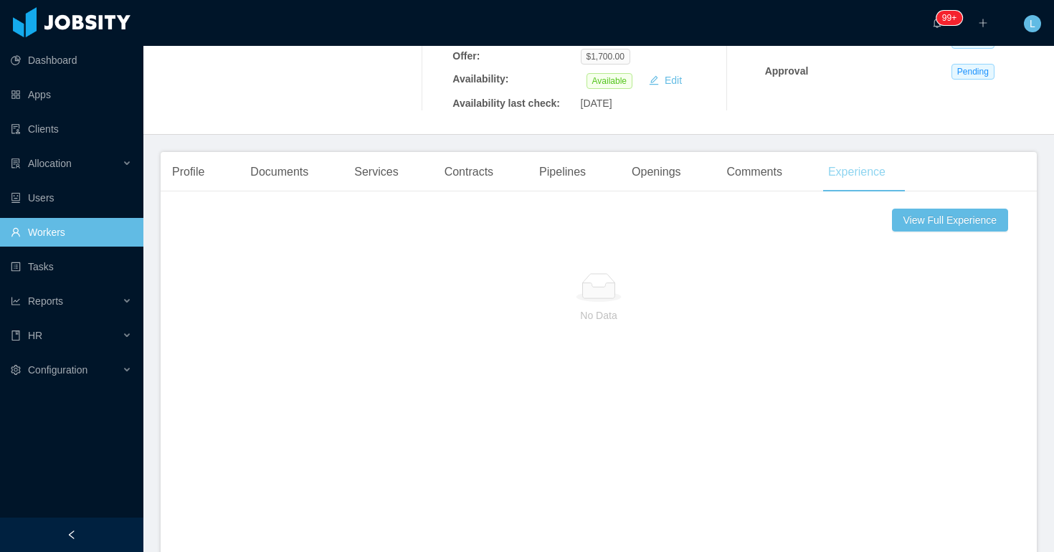
scroll to position [293, 0]
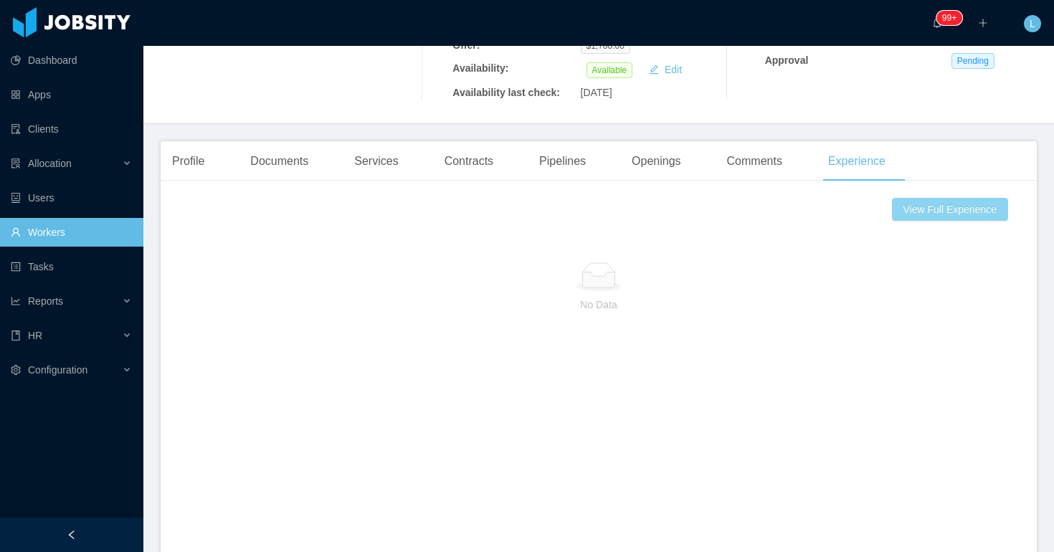
click at [906, 211] on button "View Full Experience" at bounding box center [950, 209] width 116 height 23
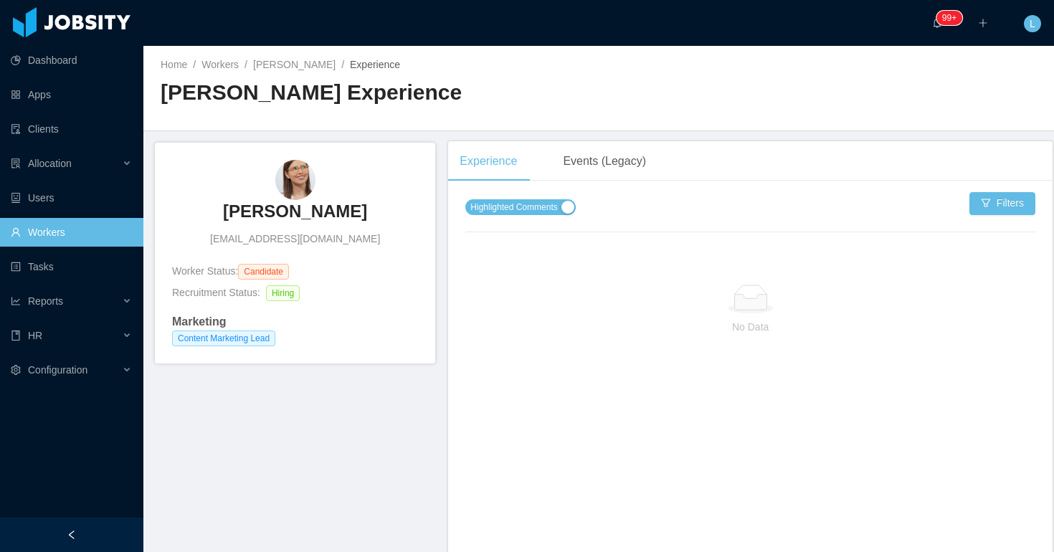
click at [548, 209] on span "Highlighted Comments" at bounding box center [513, 207] width 87 height 14
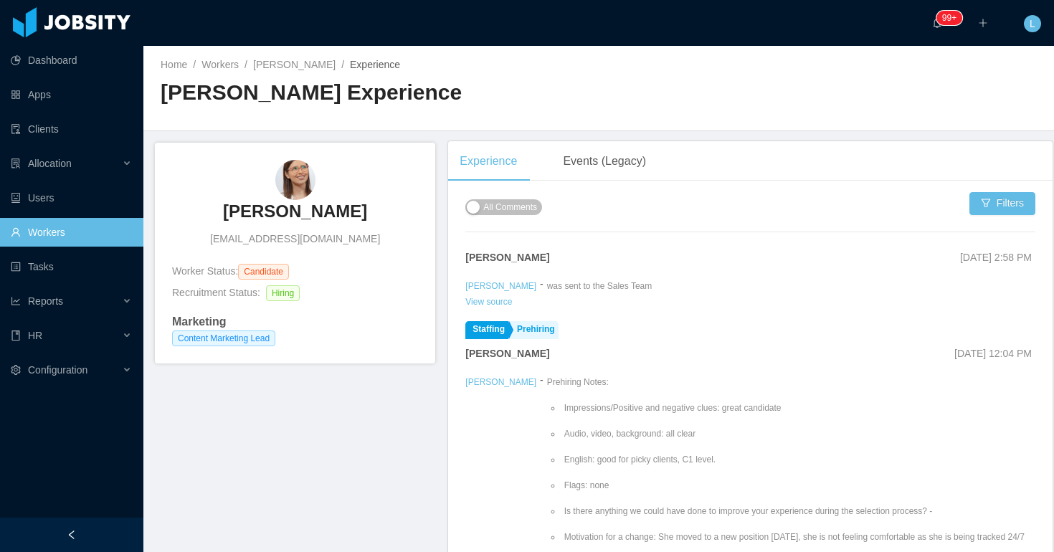
click at [282, 56] on div "Home / Workers / Stephania Acosta / Experience / Stephania Acosta Experience" at bounding box center [598, 88] width 911 height 85
click at [282, 65] on link "Stephania Acosta" at bounding box center [294, 64] width 82 height 11
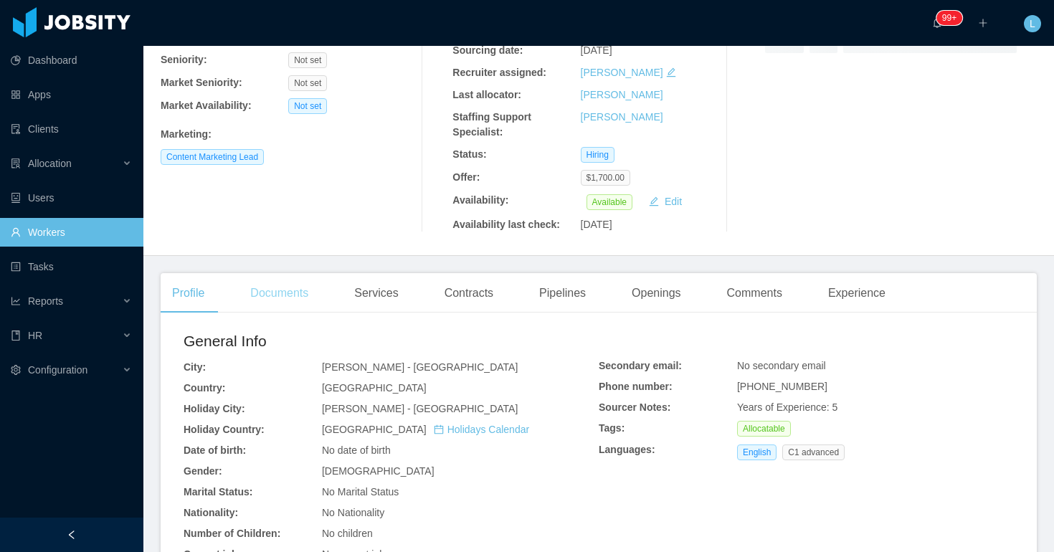
click at [291, 289] on div "Documents" at bounding box center [279, 293] width 81 height 40
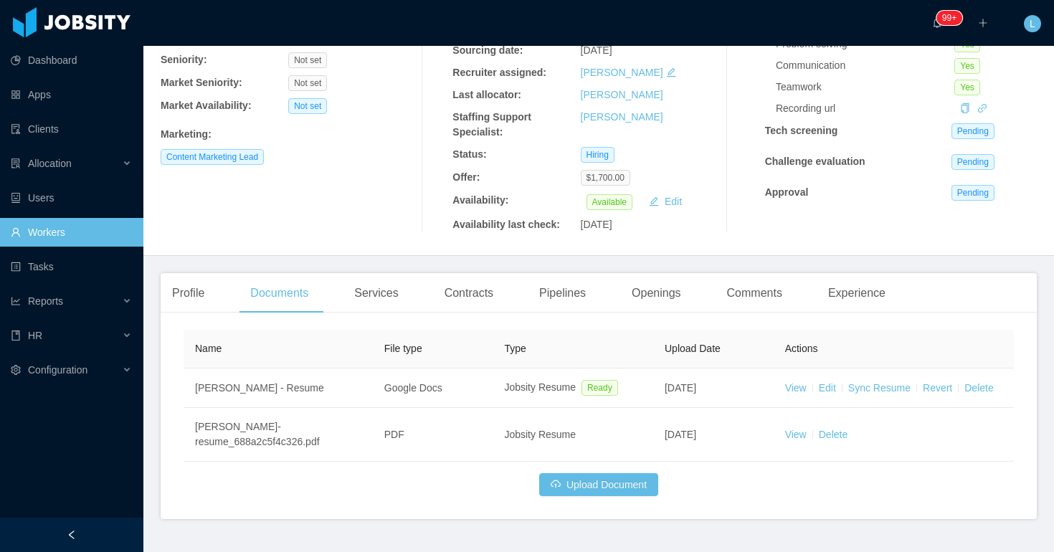
scroll to position [195, 0]
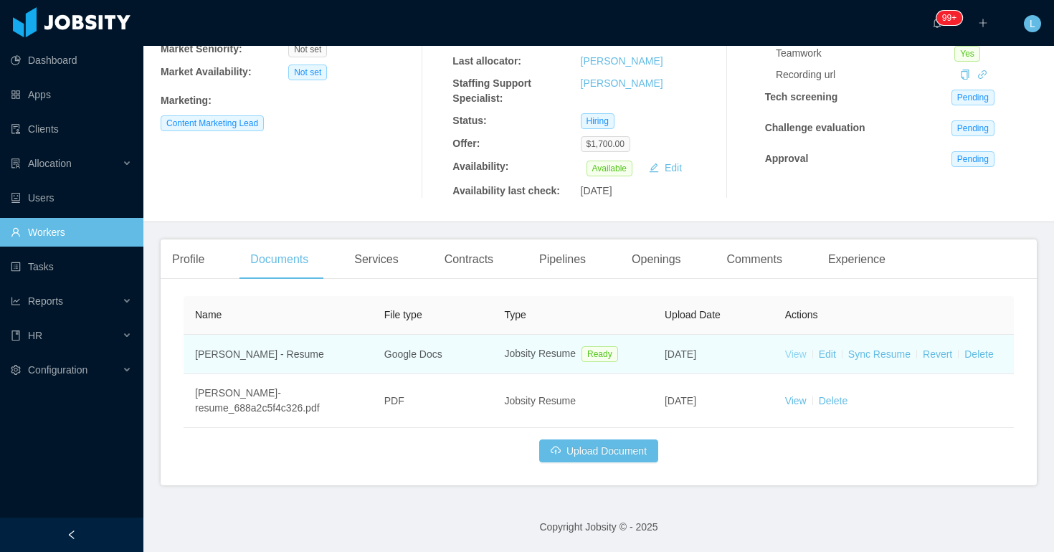
click at [791, 356] on link "View" at bounding box center [796, 353] width 22 height 11
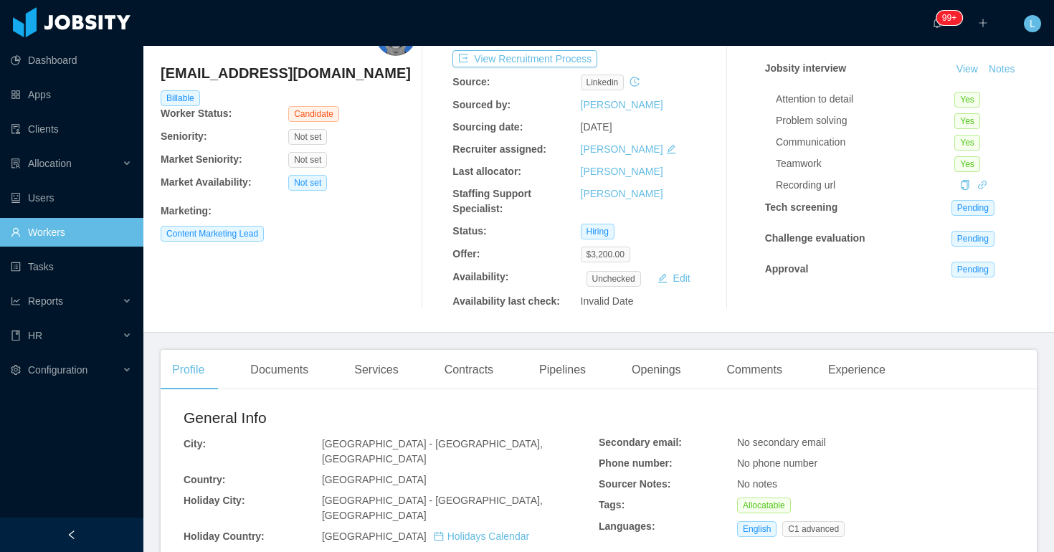
scroll to position [103, 0]
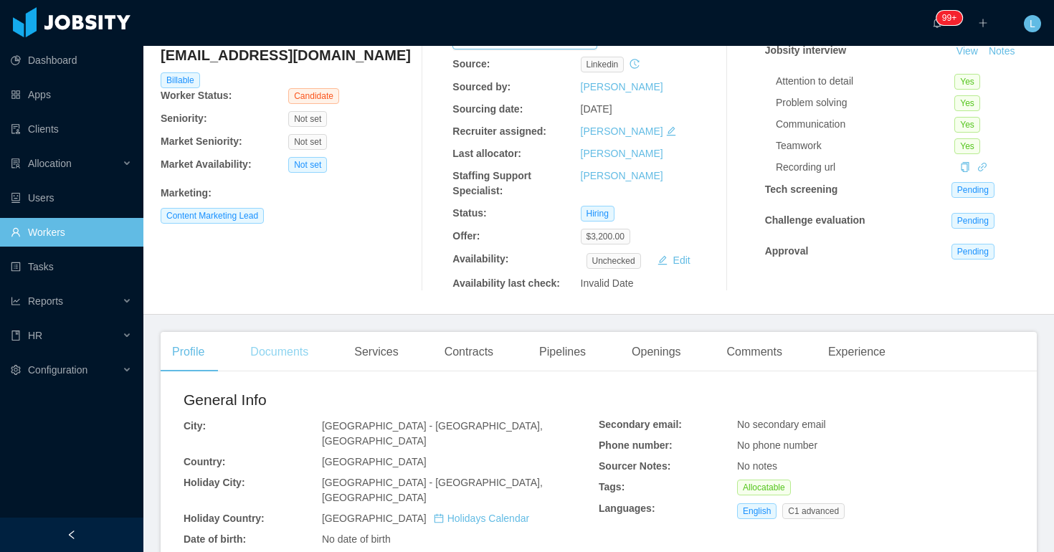
click at [257, 353] on div "Documents" at bounding box center [279, 352] width 81 height 40
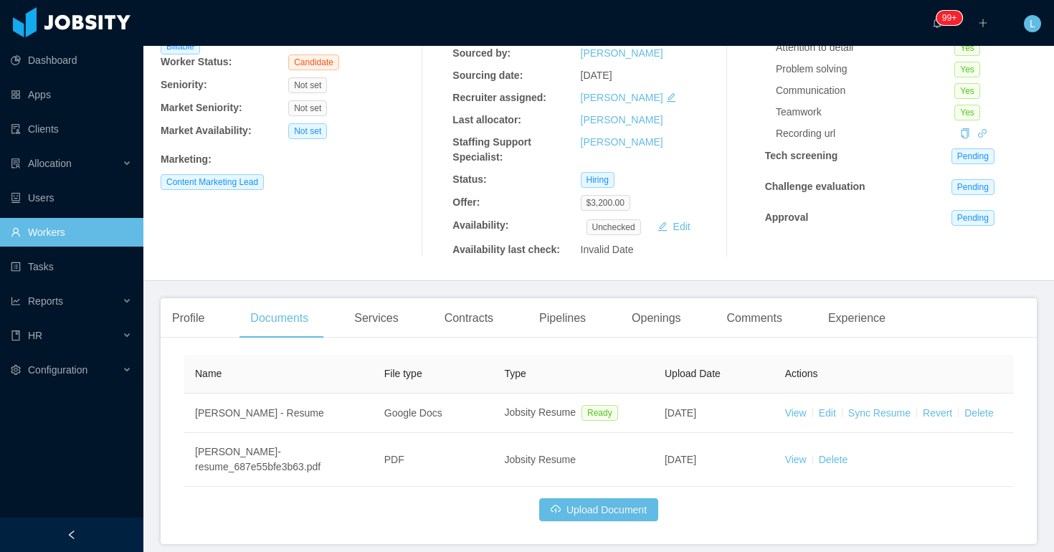
scroll to position [161, 0]
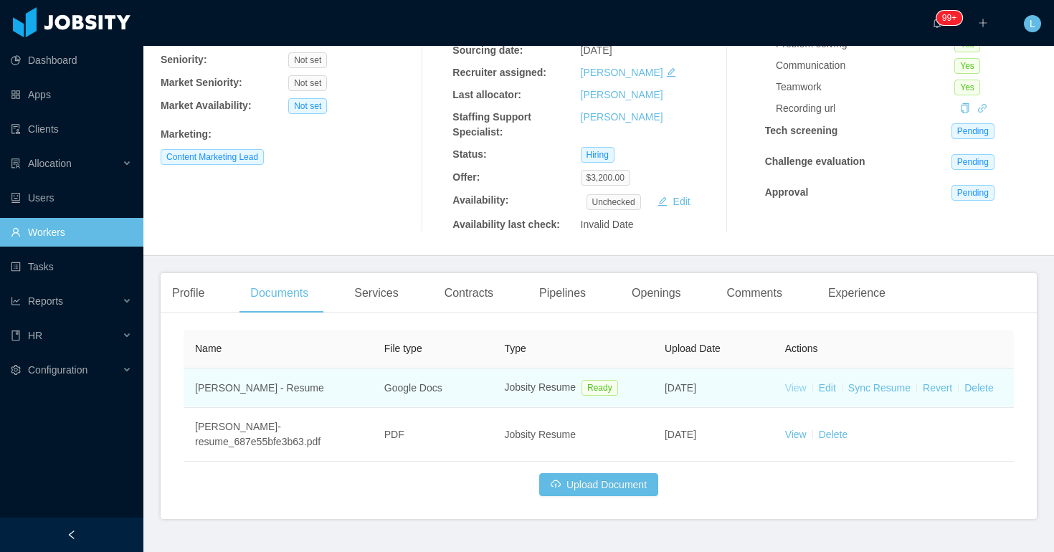
click at [797, 390] on link "View" at bounding box center [796, 387] width 22 height 11
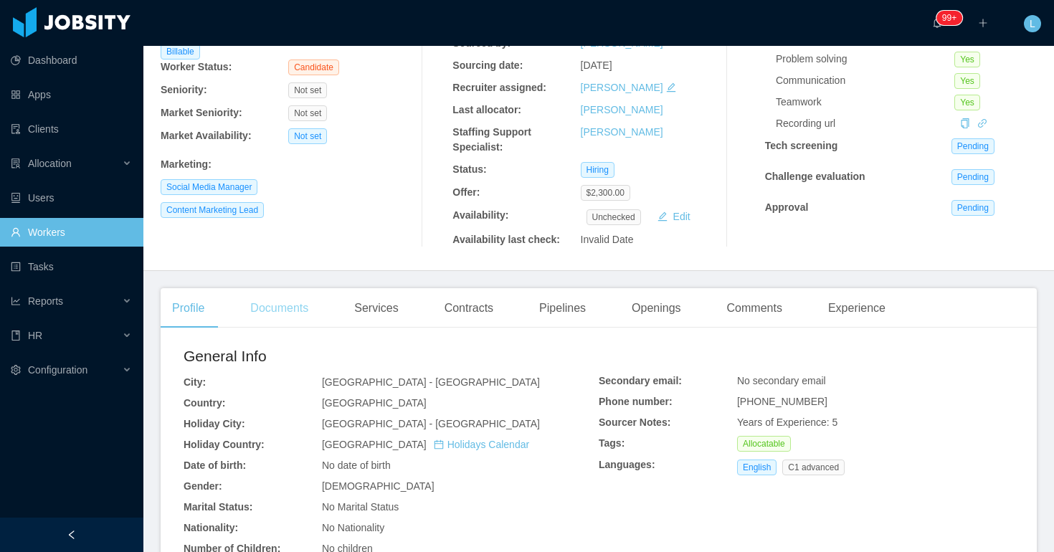
click at [274, 315] on div "Documents" at bounding box center [279, 308] width 81 height 40
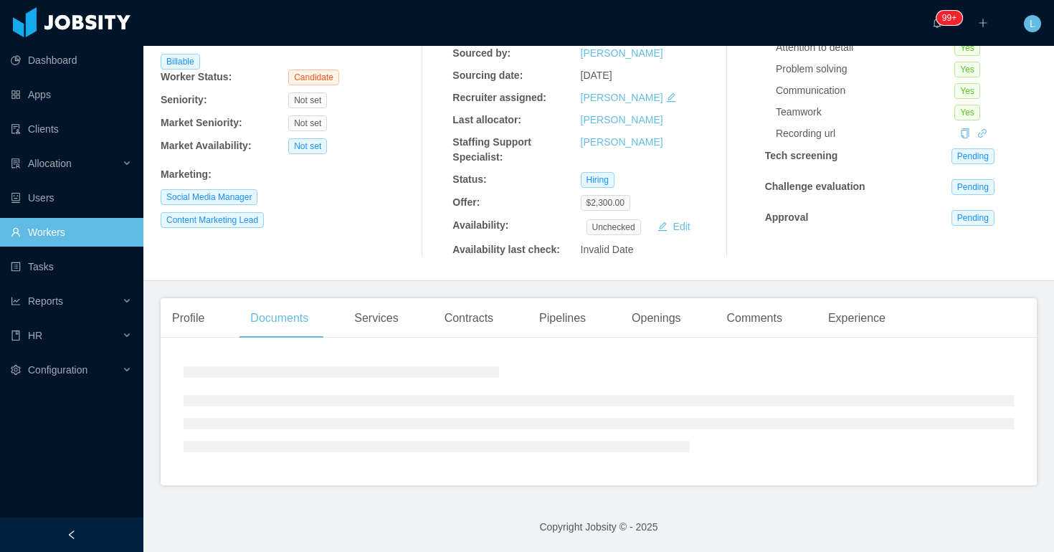
scroll to position [146, 0]
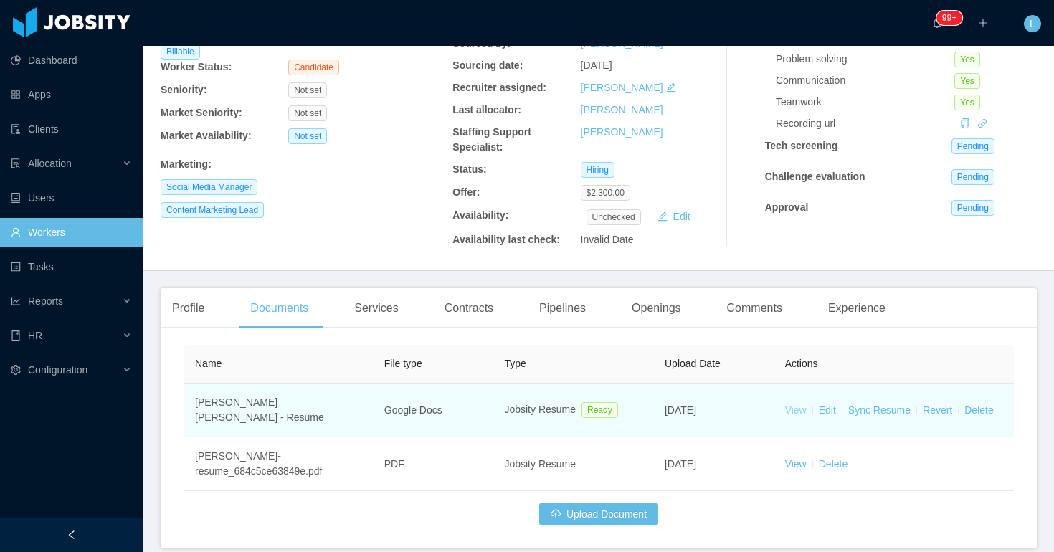
click at [789, 404] on link "View" at bounding box center [796, 409] width 22 height 11
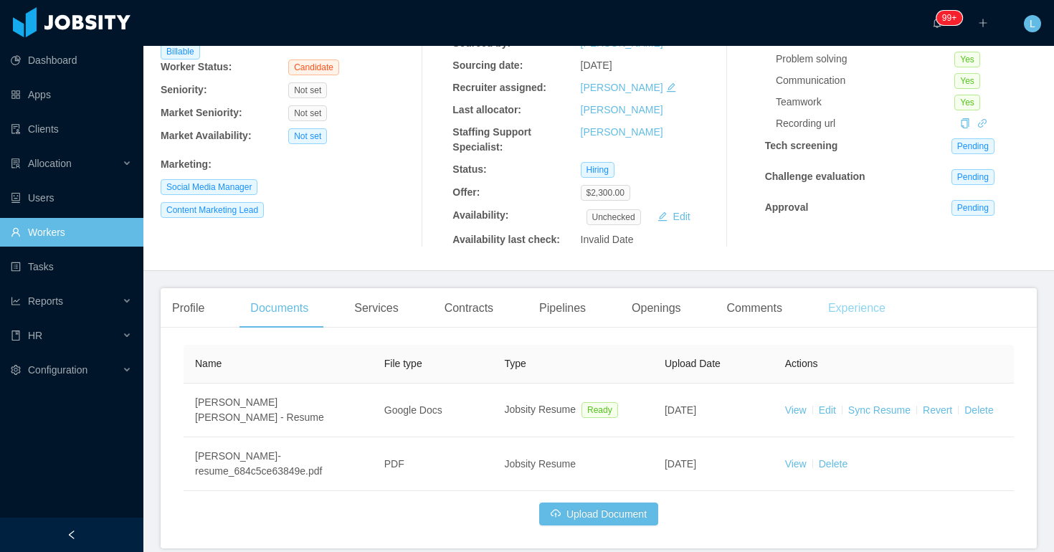
click at [860, 318] on div "Experience" at bounding box center [857, 308] width 80 height 40
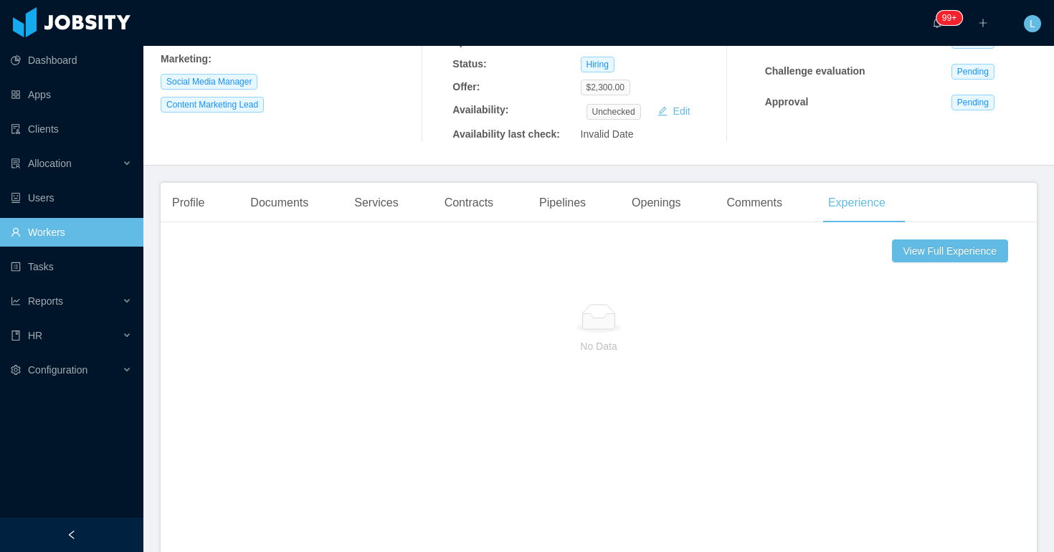
scroll to position [308, 0]
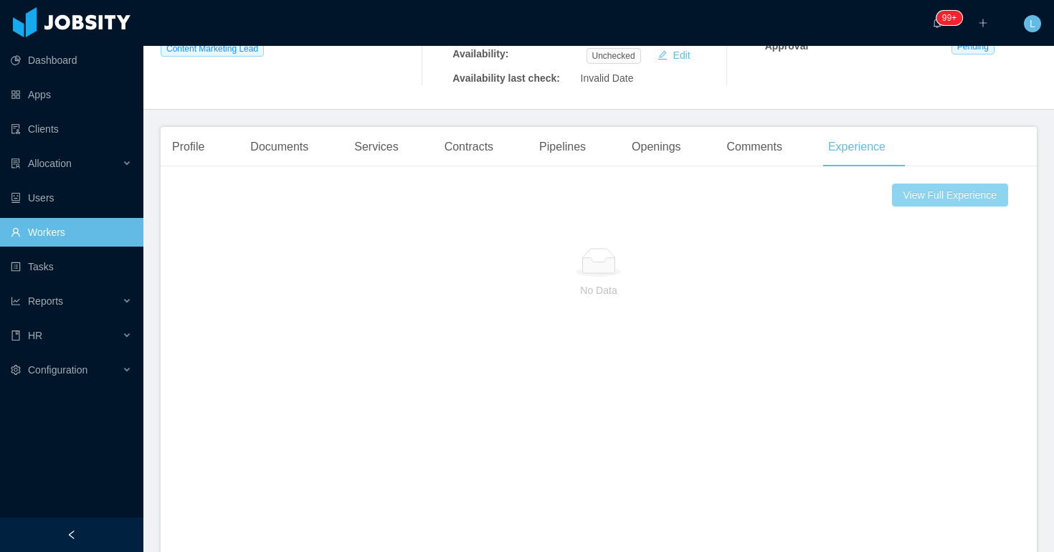
click at [915, 201] on button "View Full Experience" at bounding box center [950, 195] width 116 height 23
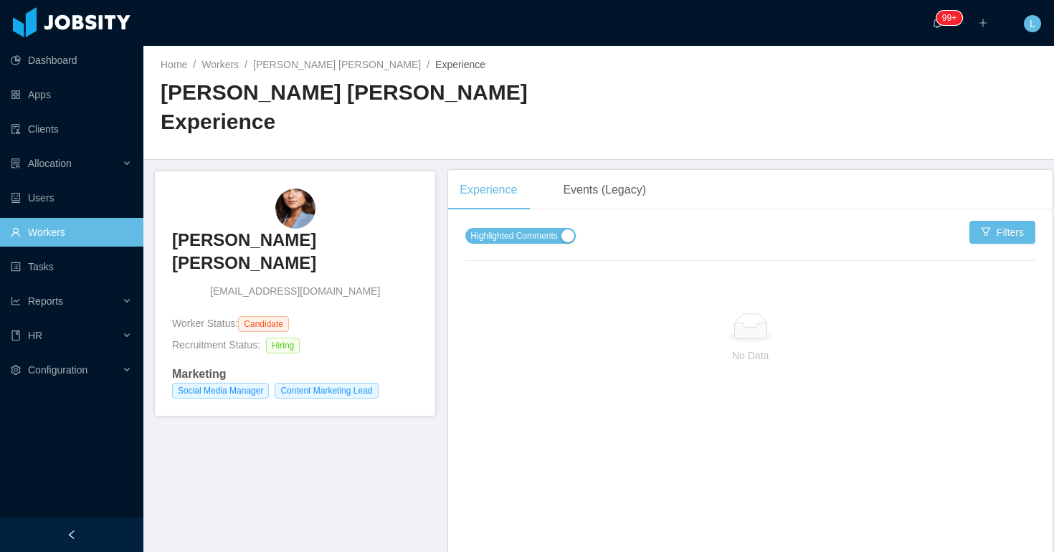
click at [566, 228] on button "Highlighted Comments" at bounding box center [520, 236] width 110 height 16
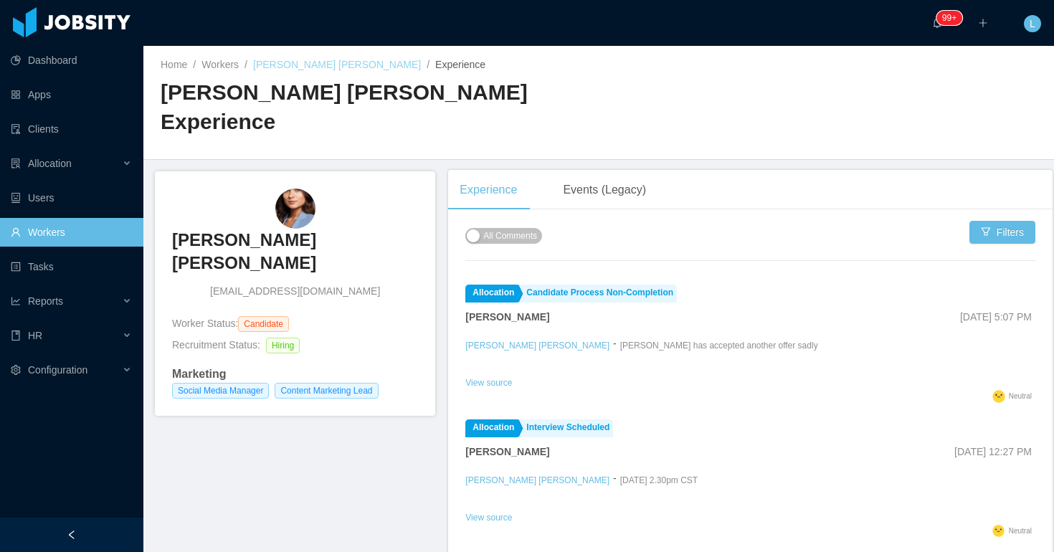
click at [319, 60] on link "Luciana Trompa Lozada" at bounding box center [337, 64] width 168 height 11
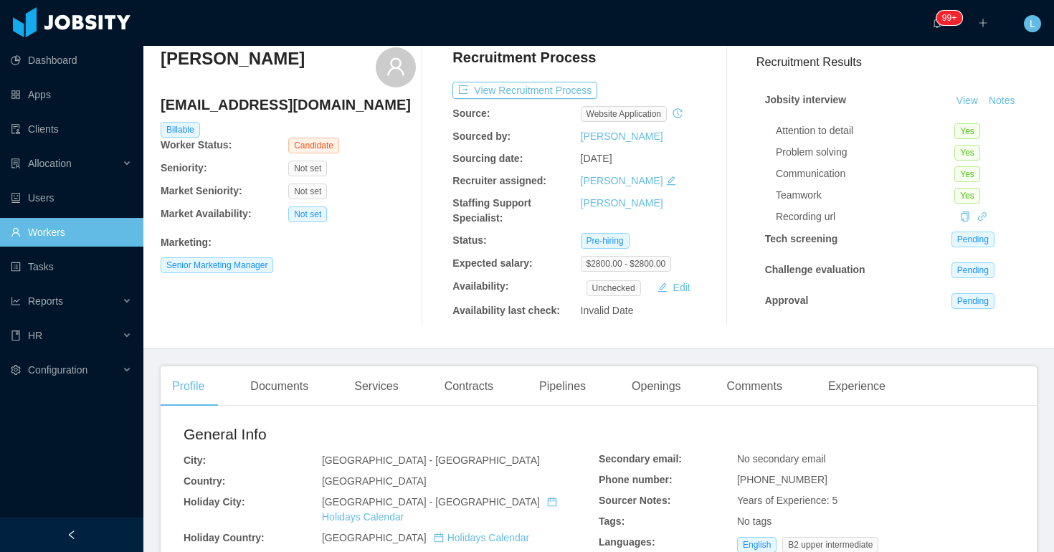
scroll to position [81, 0]
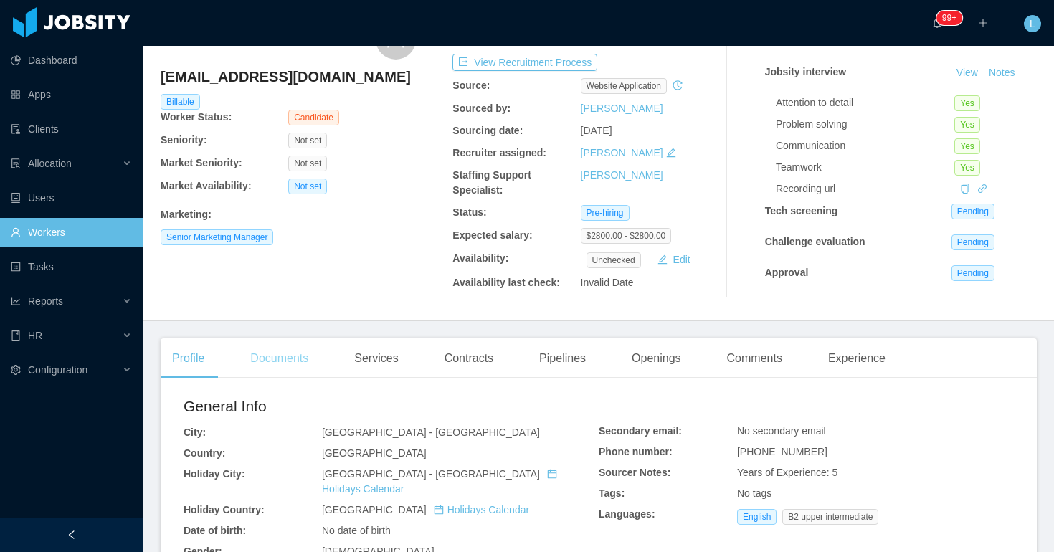
click at [290, 355] on div "Documents" at bounding box center [279, 358] width 81 height 40
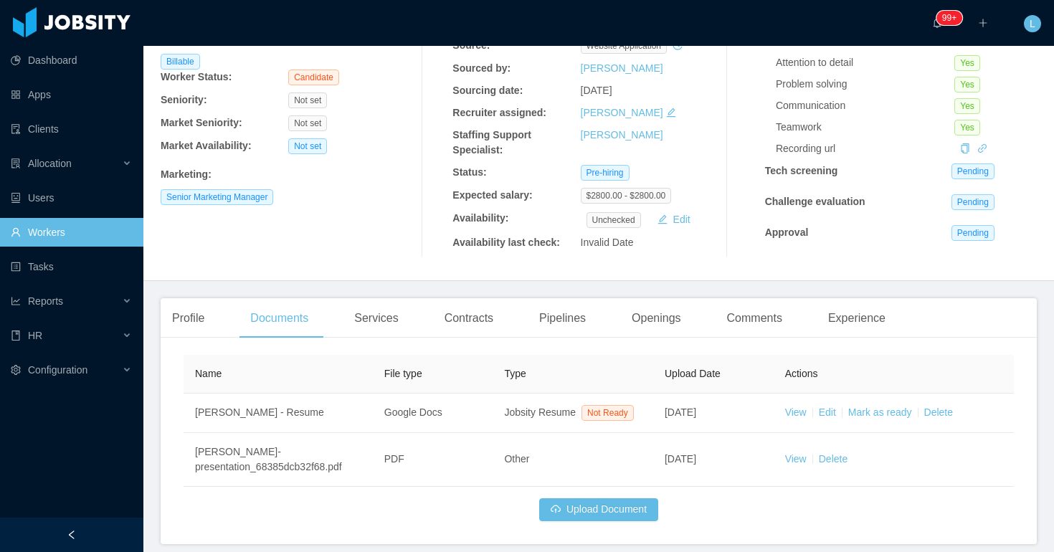
scroll to position [163, 0]
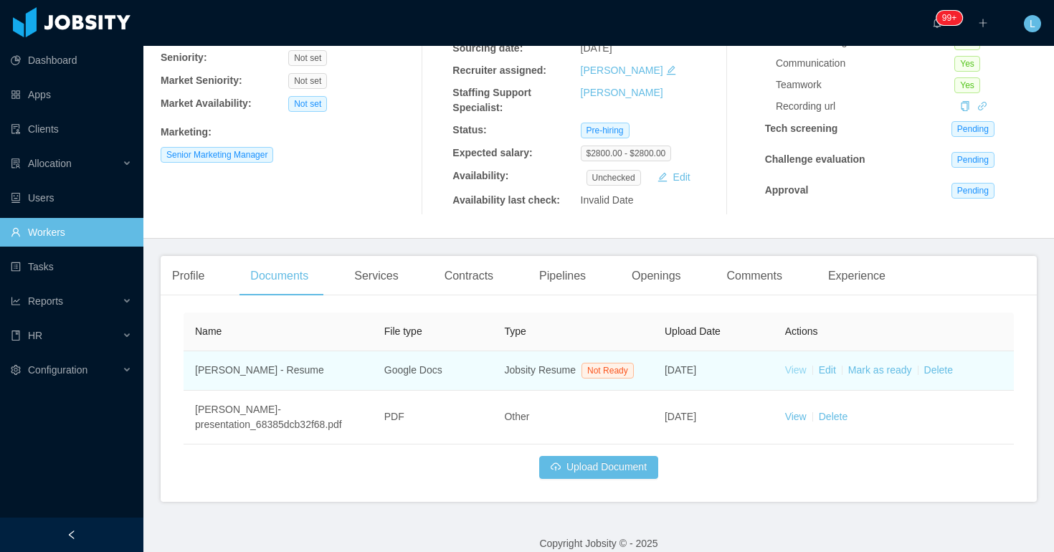
click at [794, 376] on link "View" at bounding box center [796, 369] width 22 height 11
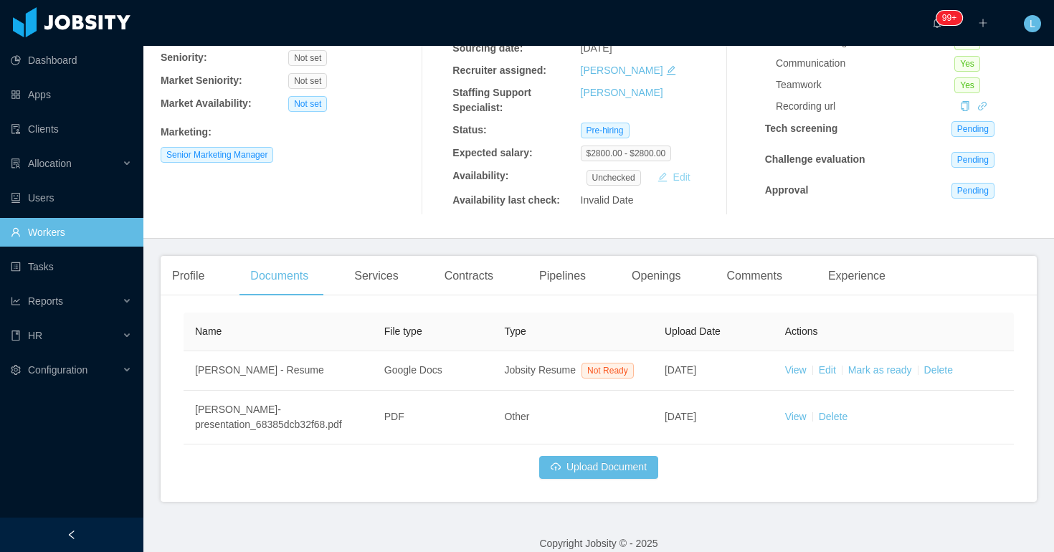
scroll to position [0, 0]
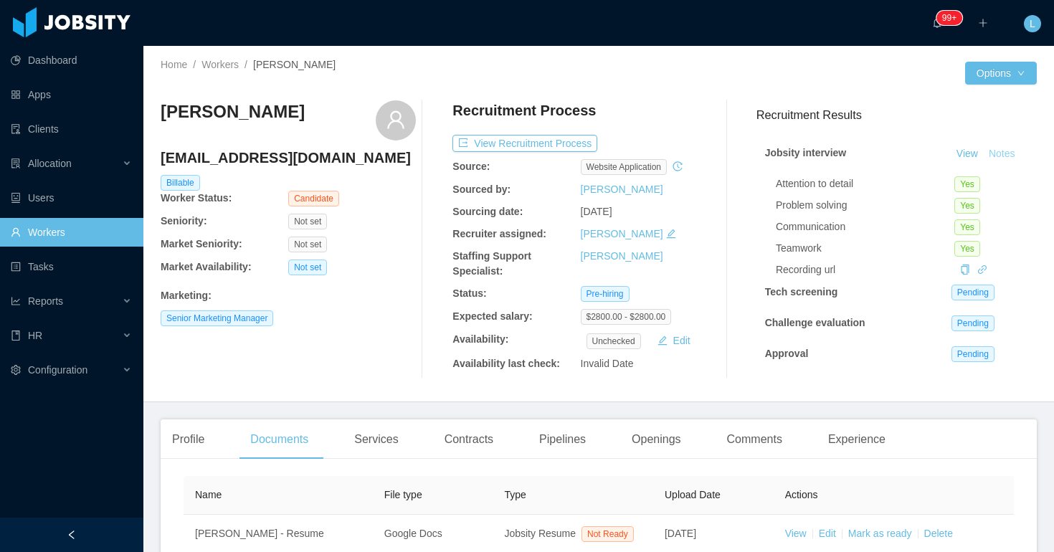
click at [987, 160] on button "Notes" at bounding box center [1002, 154] width 38 height 17
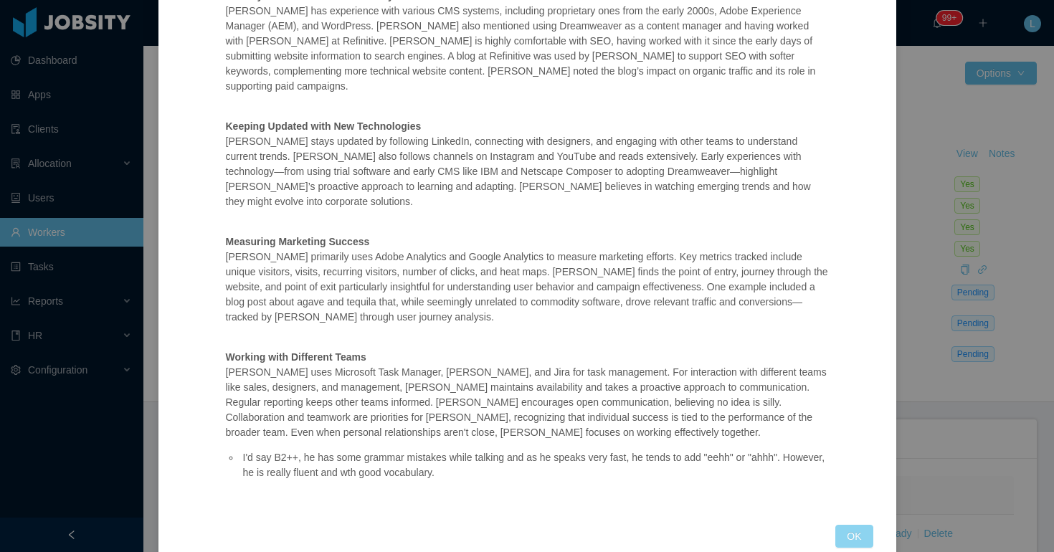
click at [853, 525] on button "OK" at bounding box center [853, 536] width 37 height 23
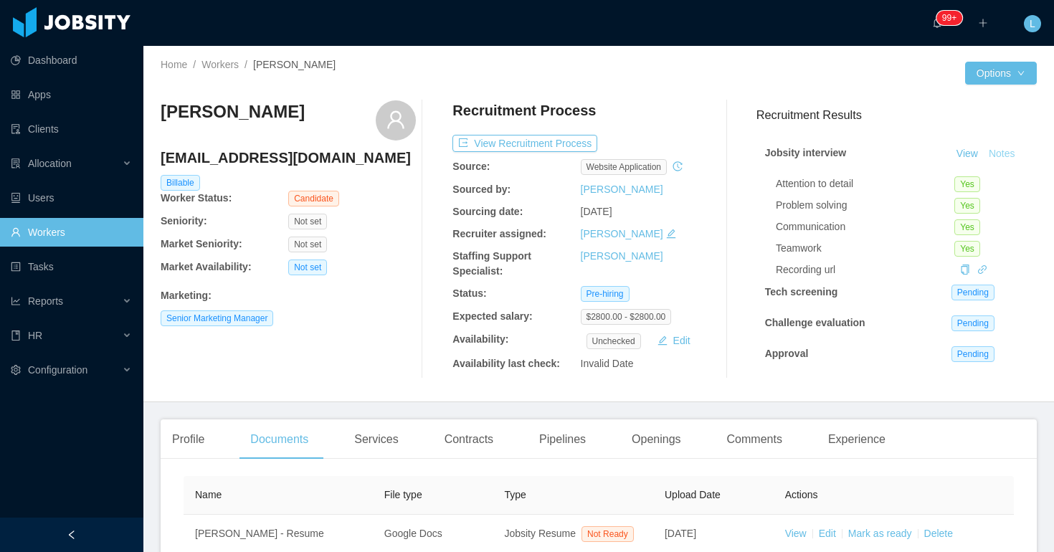
scroll to position [445, 0]
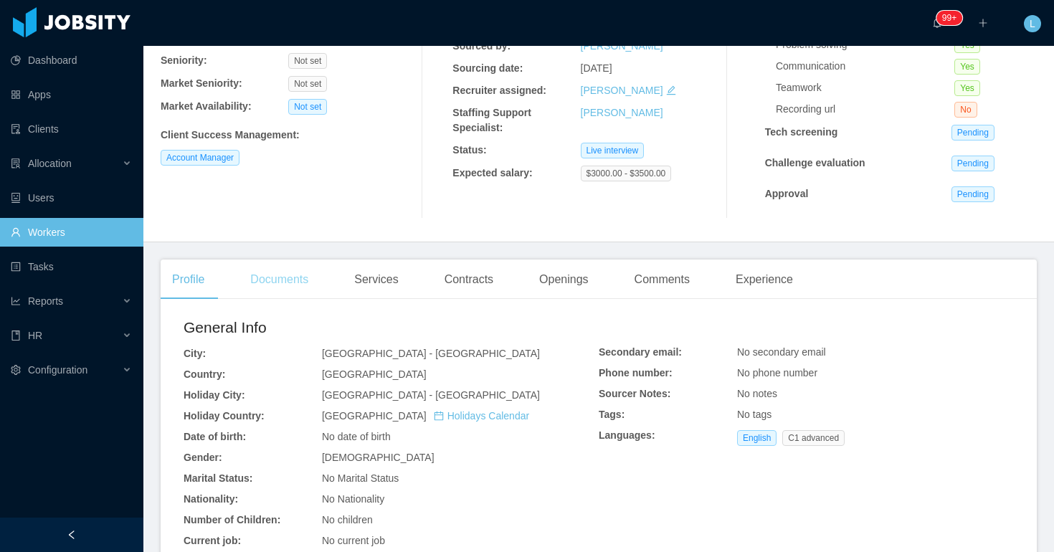
click at [313, 285] on div "Documents" at bounding box center [279, 280] width 81 height 40
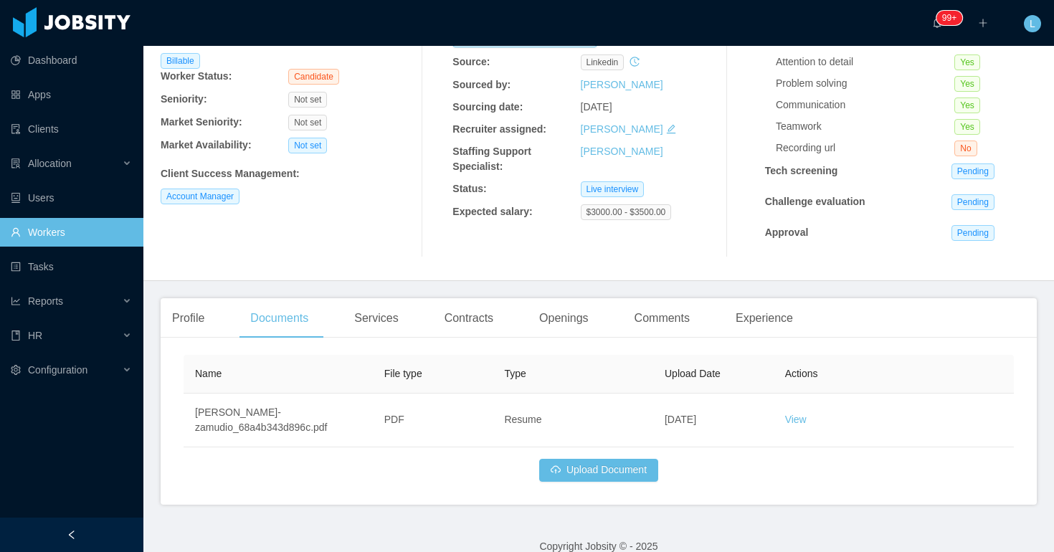
scroll to position [141, 0]
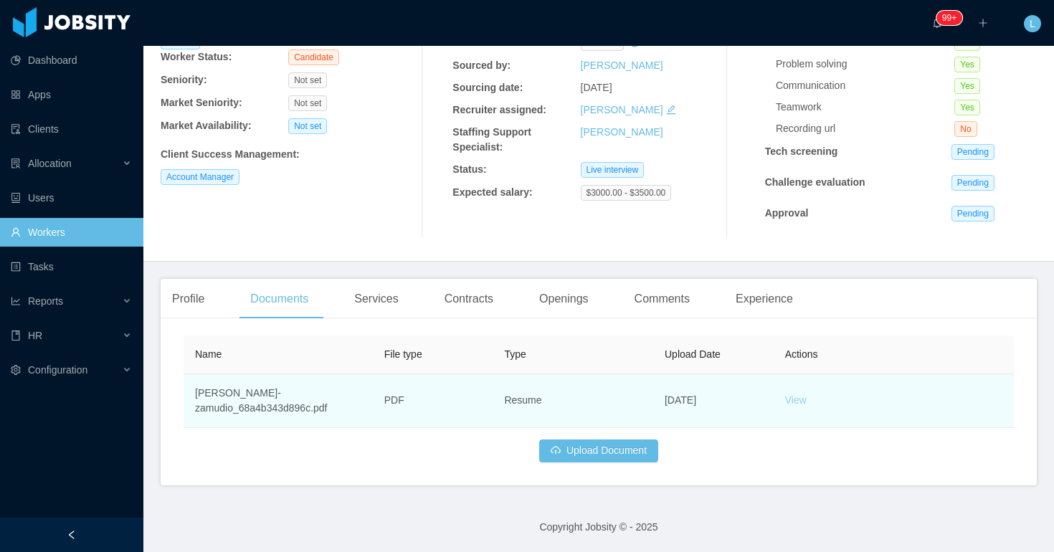
click at [801, 399] on link "View" at bounding box center [796, 399] width 22 height 11
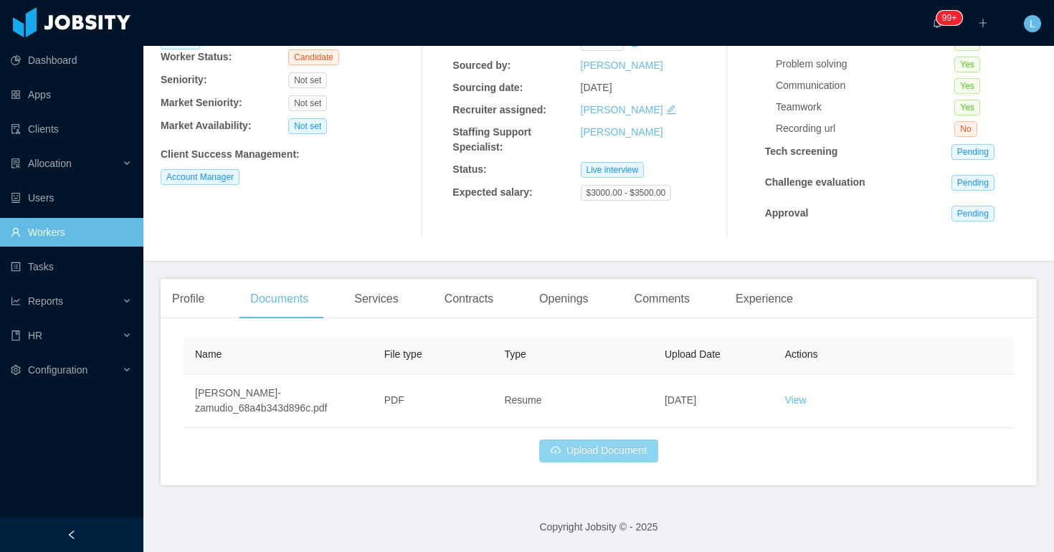
click at [578, 452] on button "Upload Document" at bounding box center [598, 451] width 119 height 23
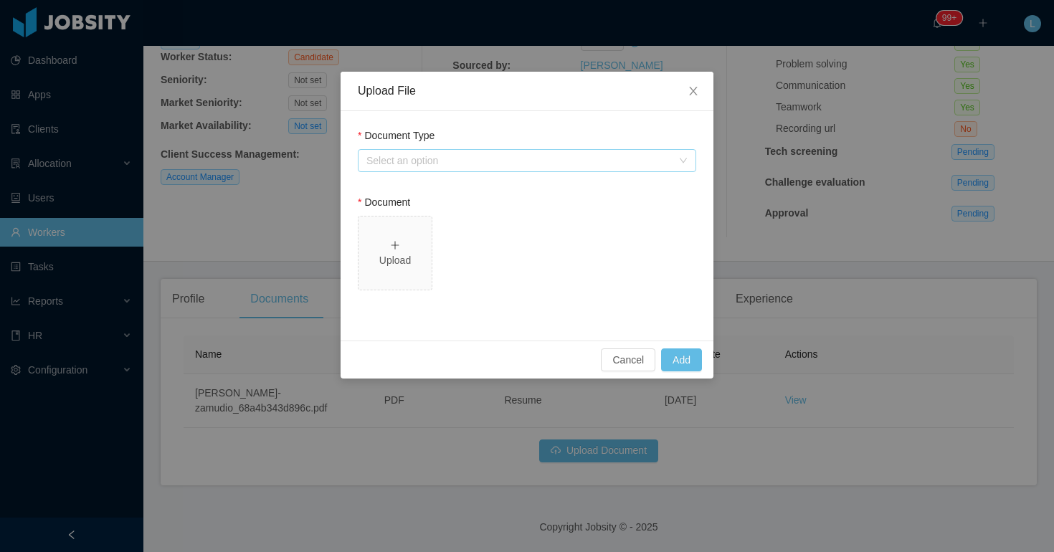
click at [463, 162] on div "Select an option" at bounding box center [518, 160] width 305 height 14
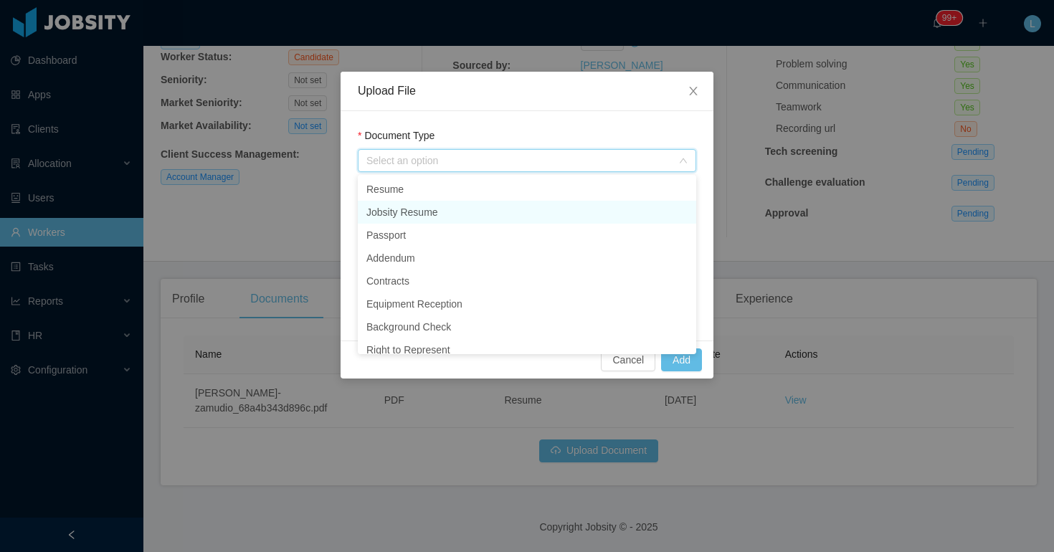
click at [441, 206] on li "Jobsity Resume" at bounding box center [527, 212] width 338 height 23
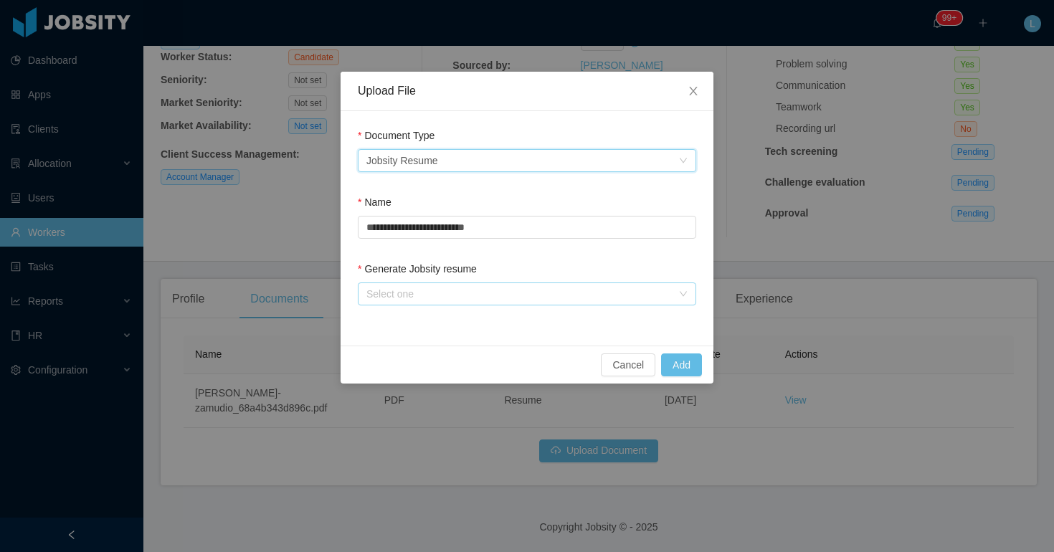
click at [415, 288] on div "Select one" at bounding box center [518, 294] width 305 height 14
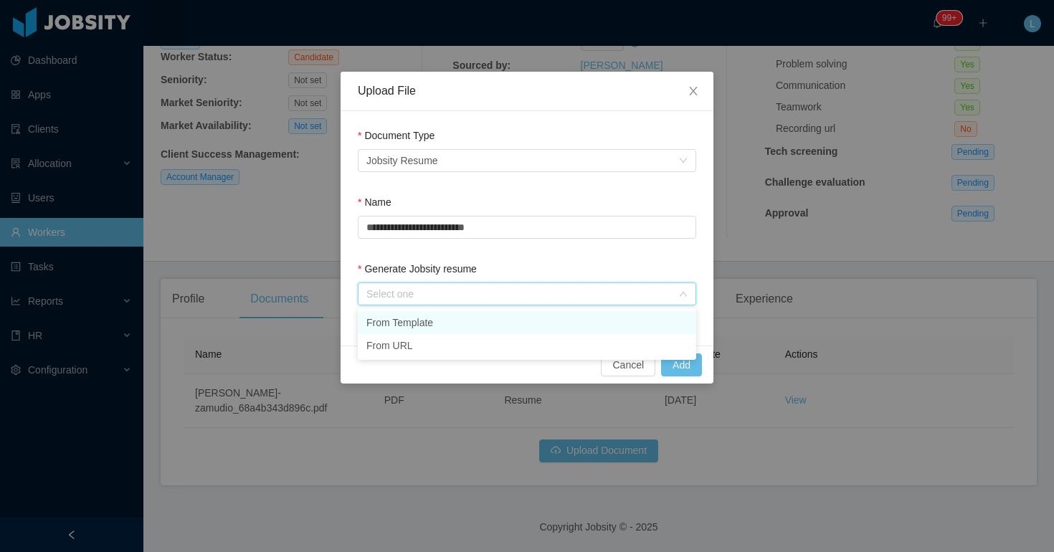
click at [415, 318] on li "From Template" at bounding box center [527, 322] width 338 height 23
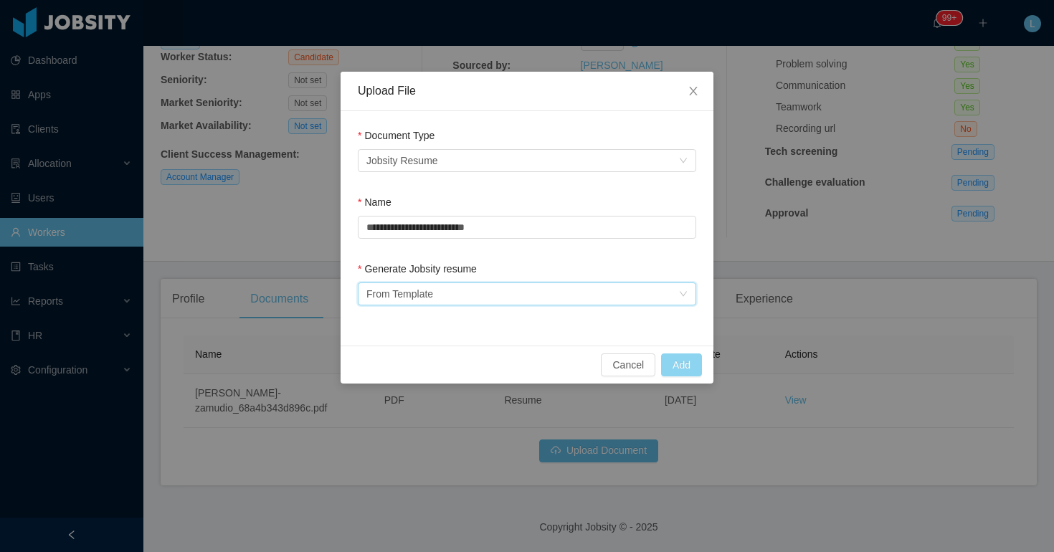
click at [684, 364] on button "Add" at bounding box center [681, 364] width 41 height 23
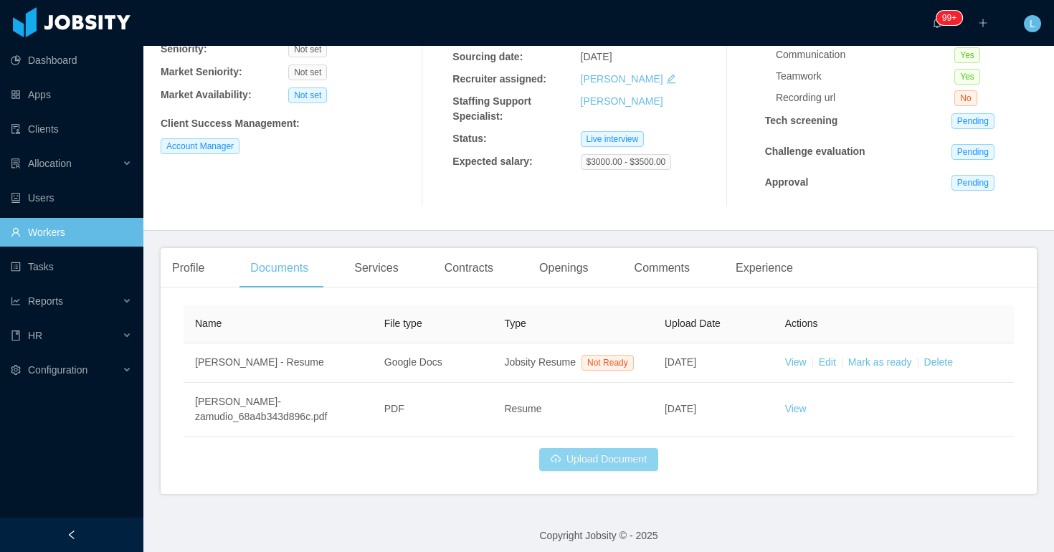
scroll to position [196, 0]
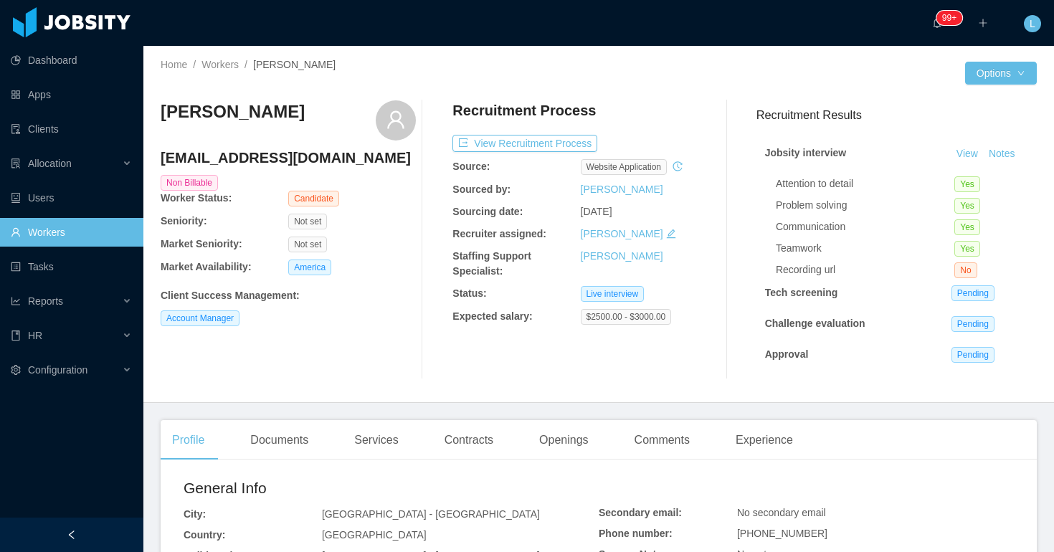
click at [286, 371] on div "[PERSON_NAME] [EMAIL_ADDRESS][DOMAIN_NAME] Non Billable Worker Status: Candidat…" at bounding box center [288, 239] width 255 height 279
click at [282, 438] on div "Documents" at bounding box center [279, 440] width 81 height 40
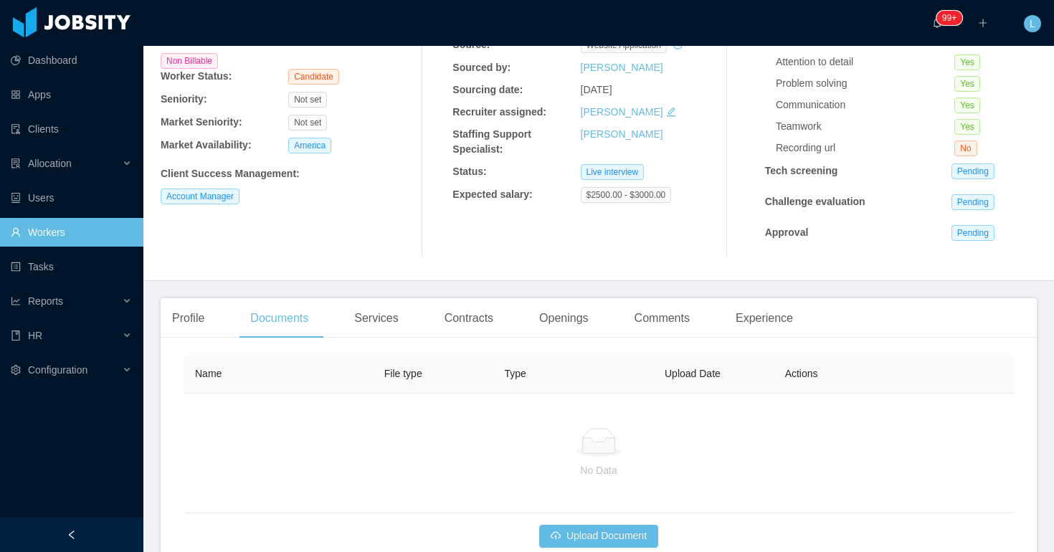
scroll to position [207, 0]
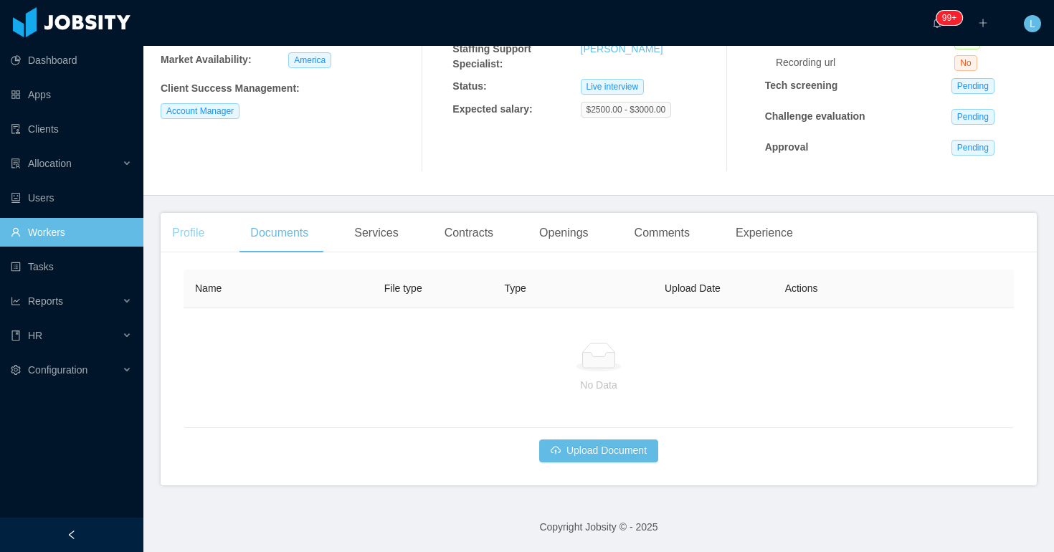
click at [191, 230] on div "Profile" at bounding box center [188, 233] width 55 height 40
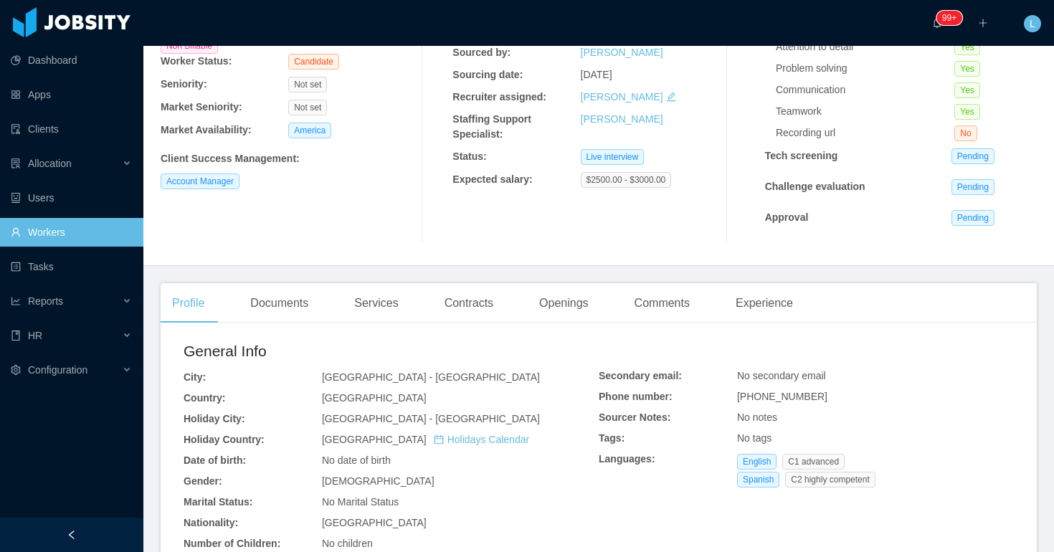
scroll to position [365, 0]
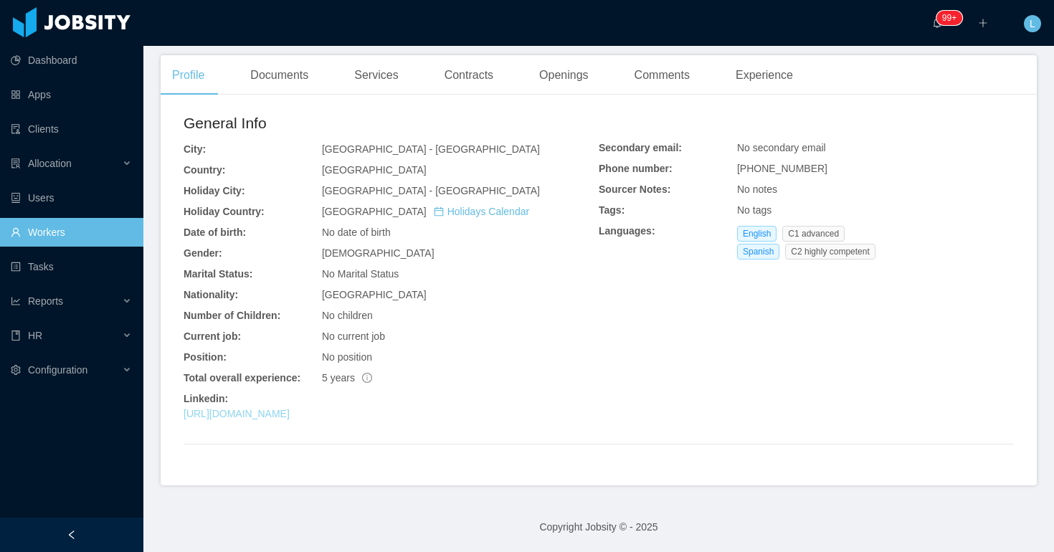
click at [290, 416] on link "[URL][DOMAIN_NAME]" at bounding box center [237, 413] width 106 height 11
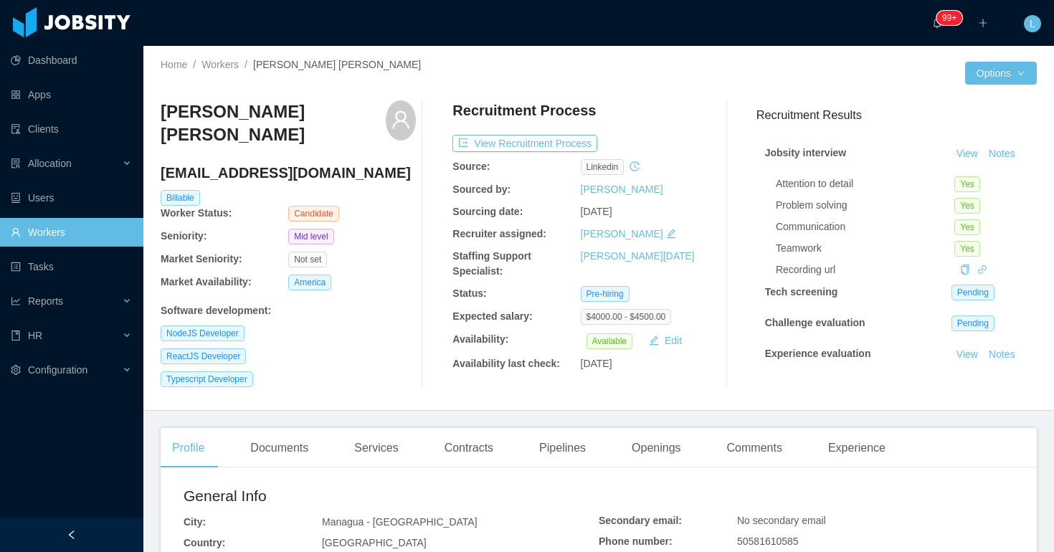
click at [635, 166] on icon "icon: history" at bounding box center [635, 166] width 10 height 10
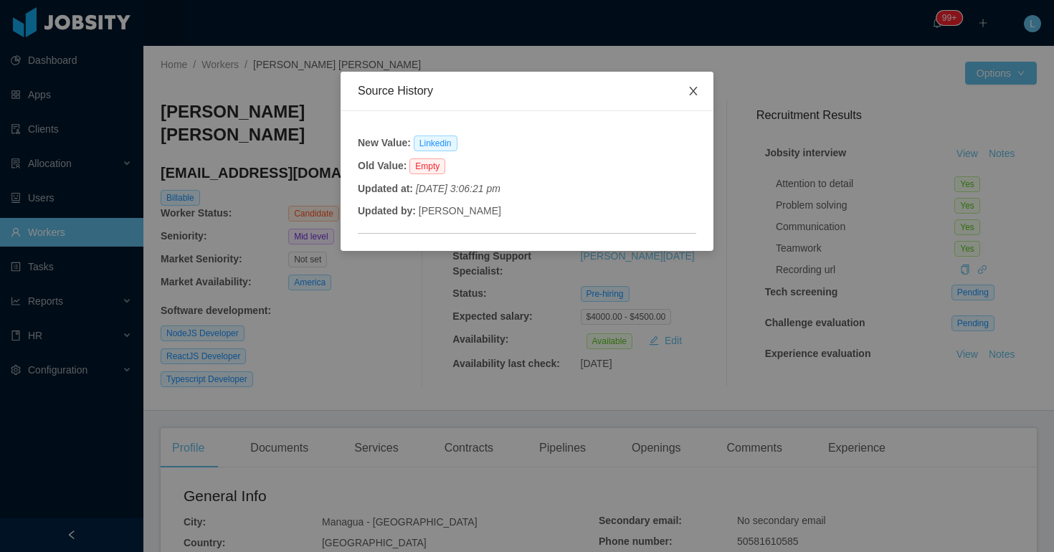
click at [692, 90] on icon "icon: close" at bounding box center [693, 91] width 8 height 9
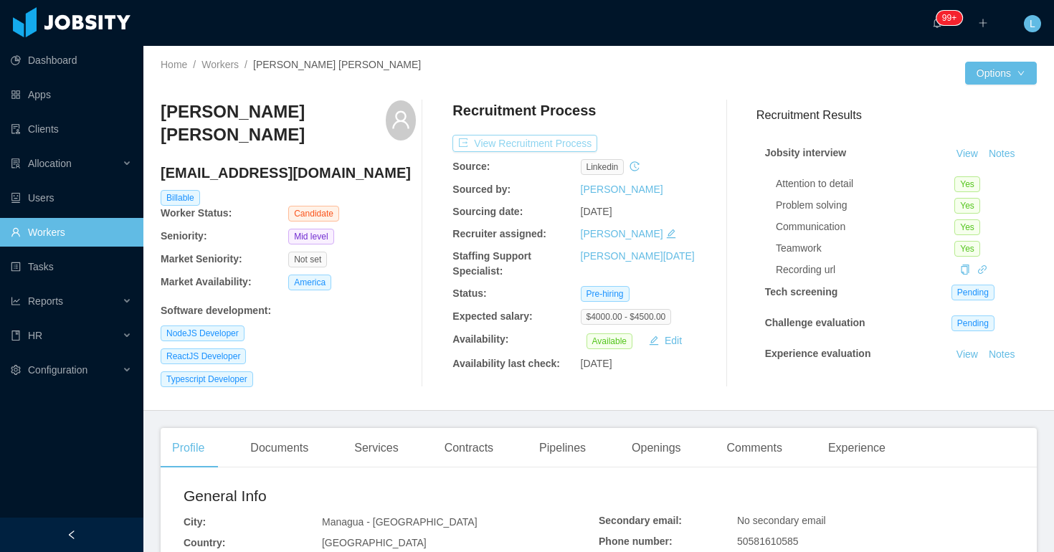
click at [546, 142] on button "View Recruitment Process" at bounding box center [524, 143] width 145 height 17
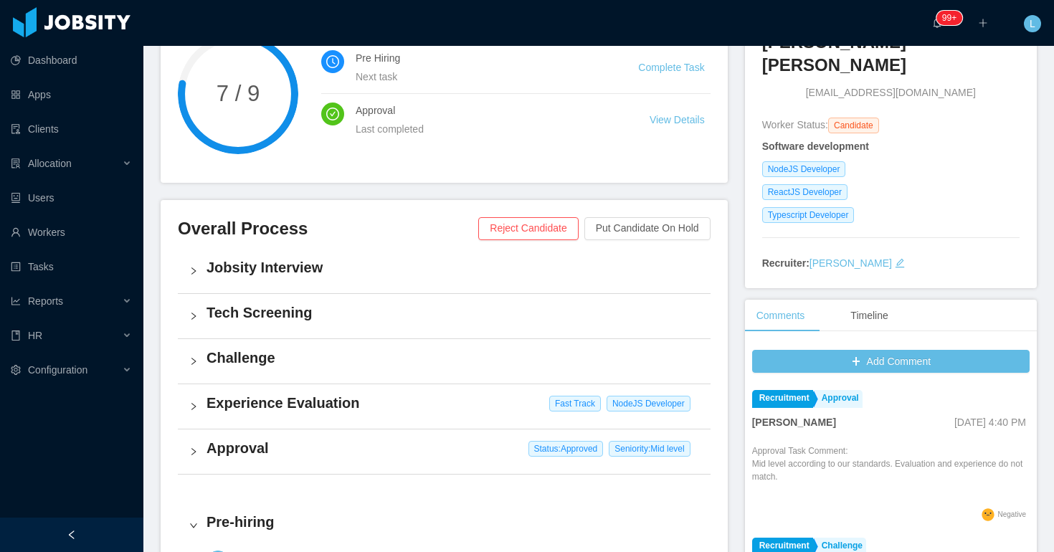
scroll to position [249, 0]
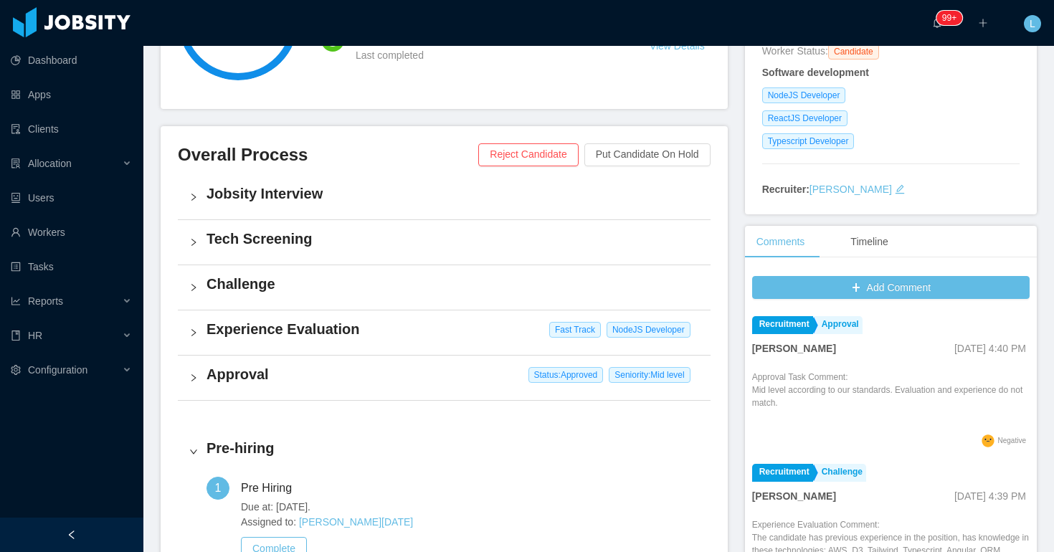
click at [326, 243] on h4 "Tech Screening" at bounding box center [452, 239] width 493 height 20
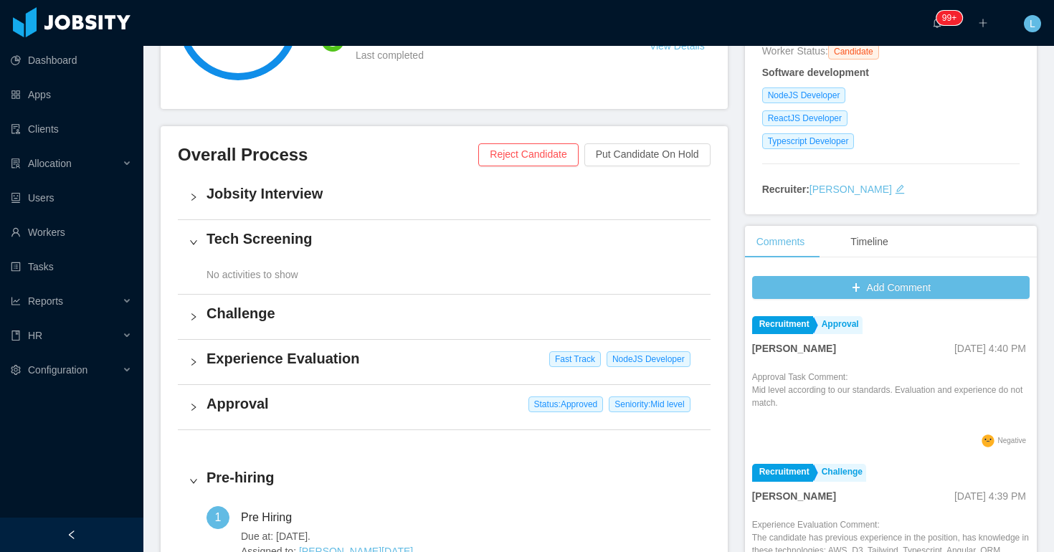
click at [326, 191] on h4 "Jobsity Interview" at bounding box center [452, 194] width 493 height 20
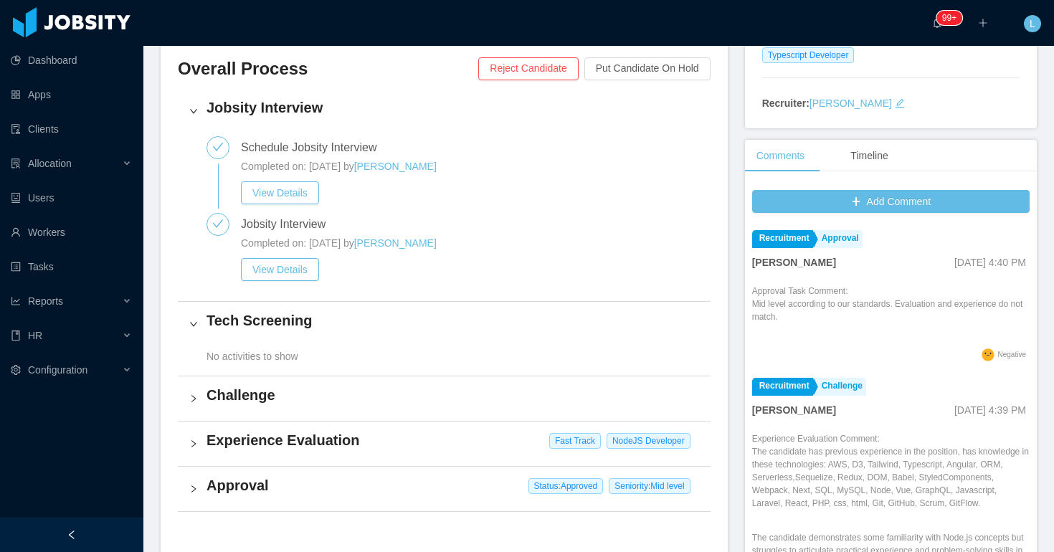
scroll to position [369, 0]
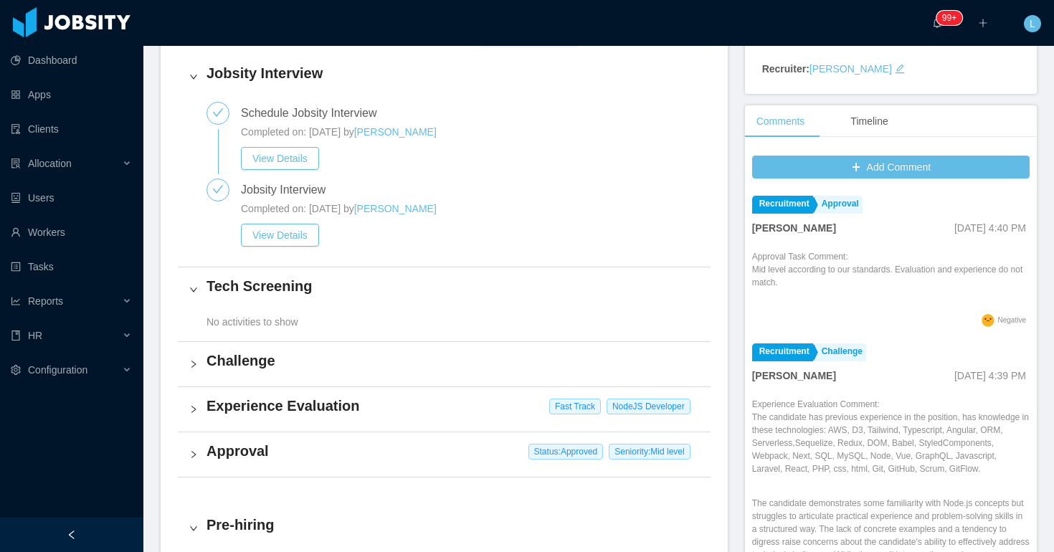
click at [328, 371] on h4 "Challenge" at bounding box center [452, 361] width 493 height 20
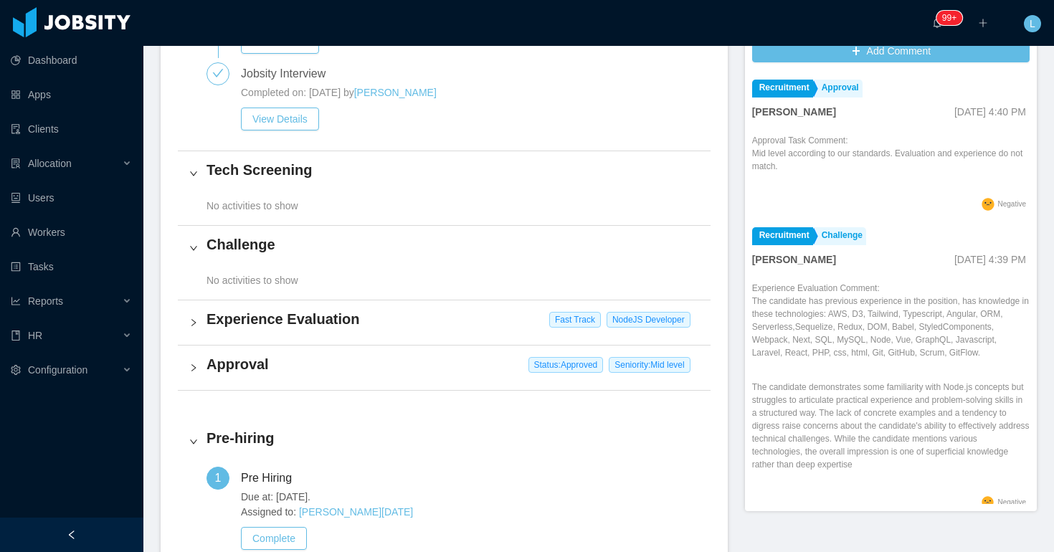
scroll to position [495, 0]
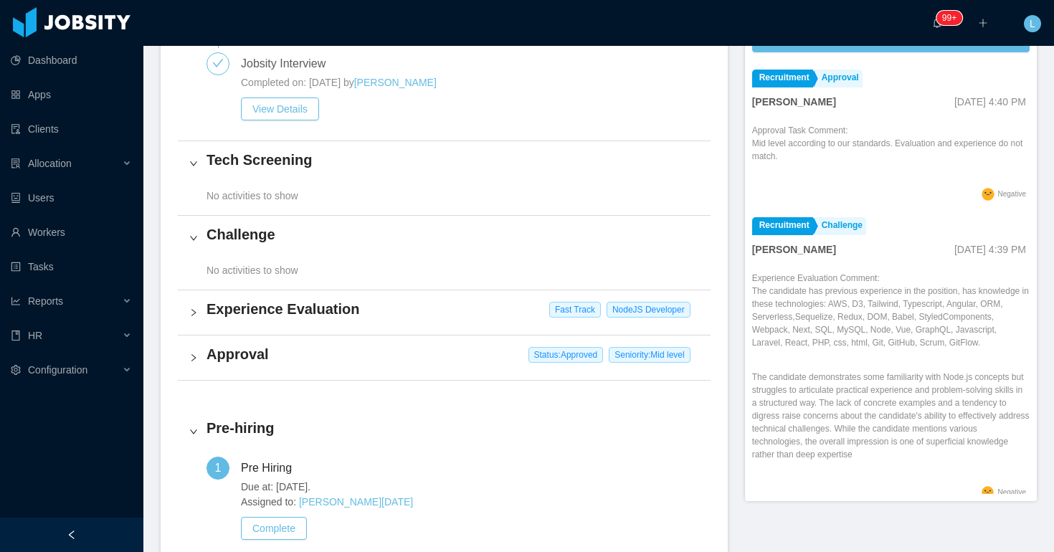
click at [305, 319] on h4 "Experience Evaluation" at bounding box center [452, 309] width 493 height 20
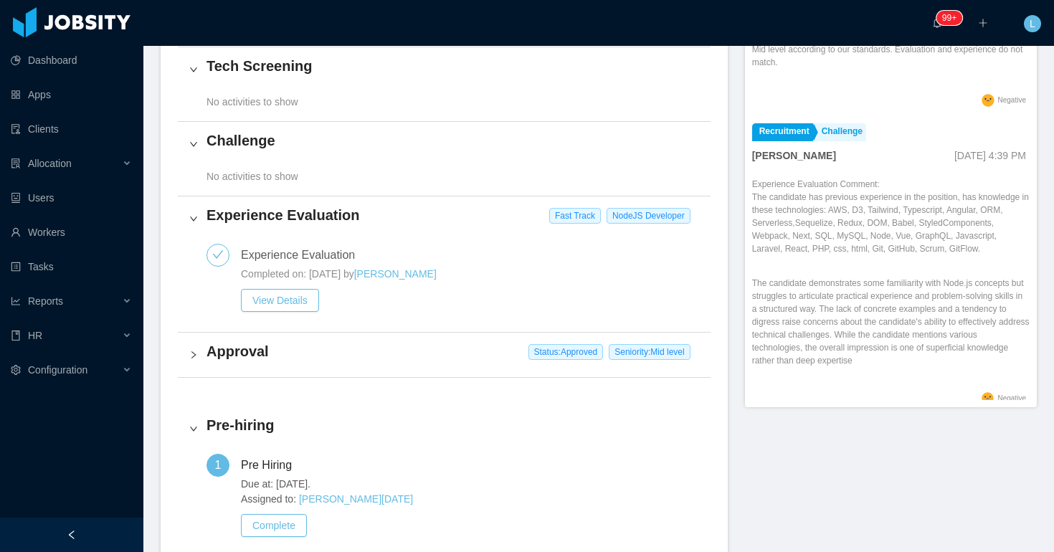
scroll to position [613, 0]
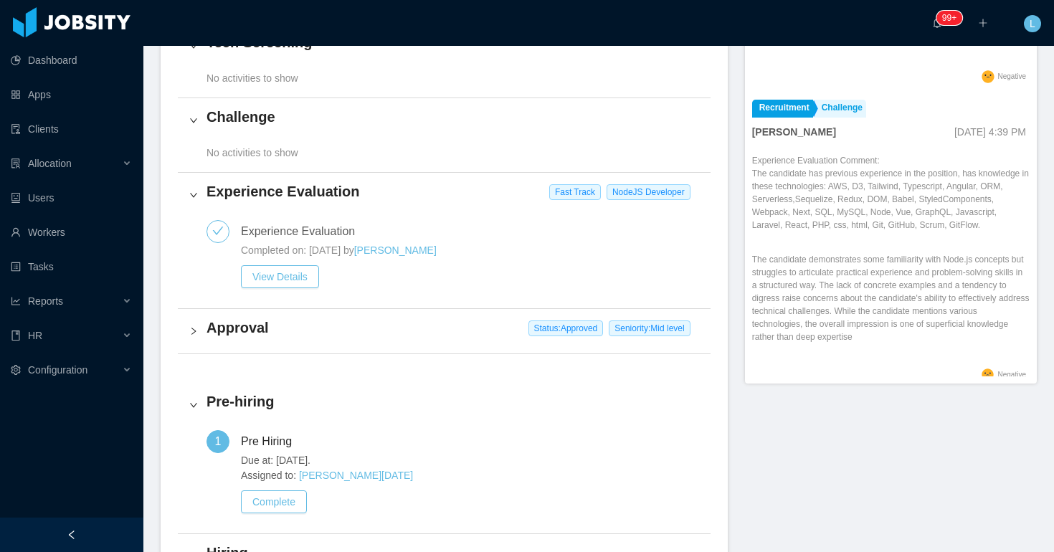
click at [287, 338] on h4 "Approval" at bounding box center [452, 328] width 493 height 20
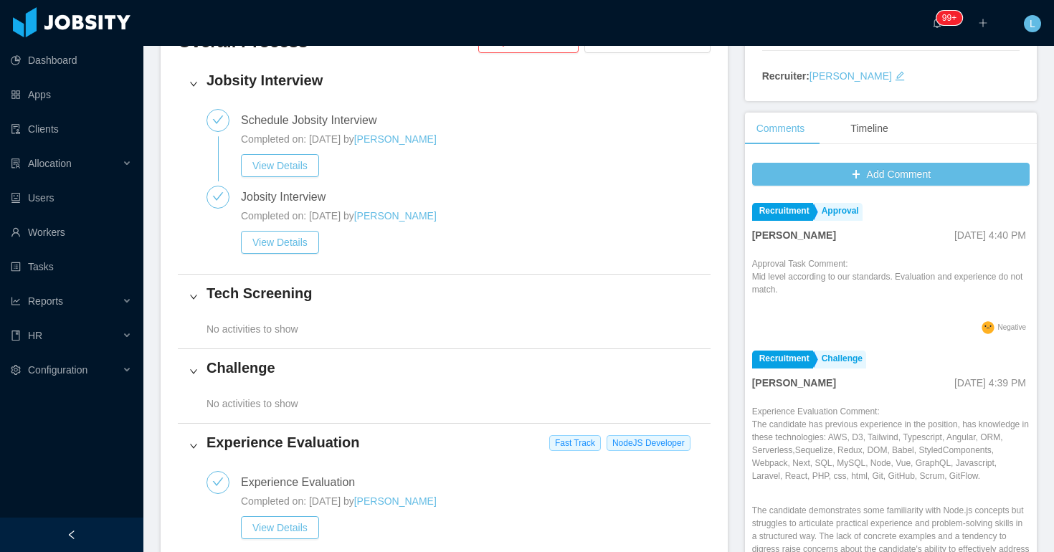
scroll to position [0, 0]
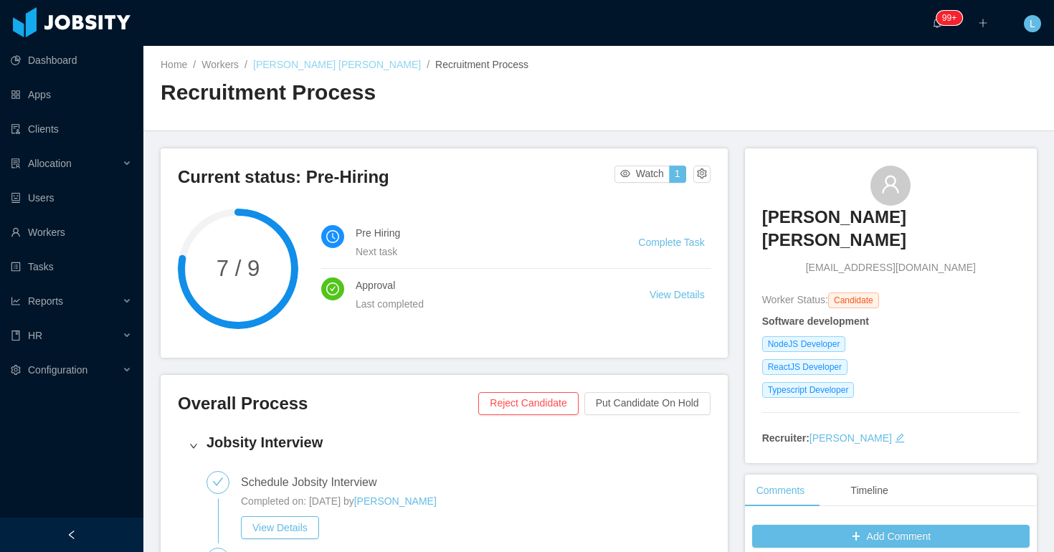
click at [304, 60] on link "[PERSON_NAME] [PERSON_NAME]" at bounding box center [337, 64] width 168 height 11
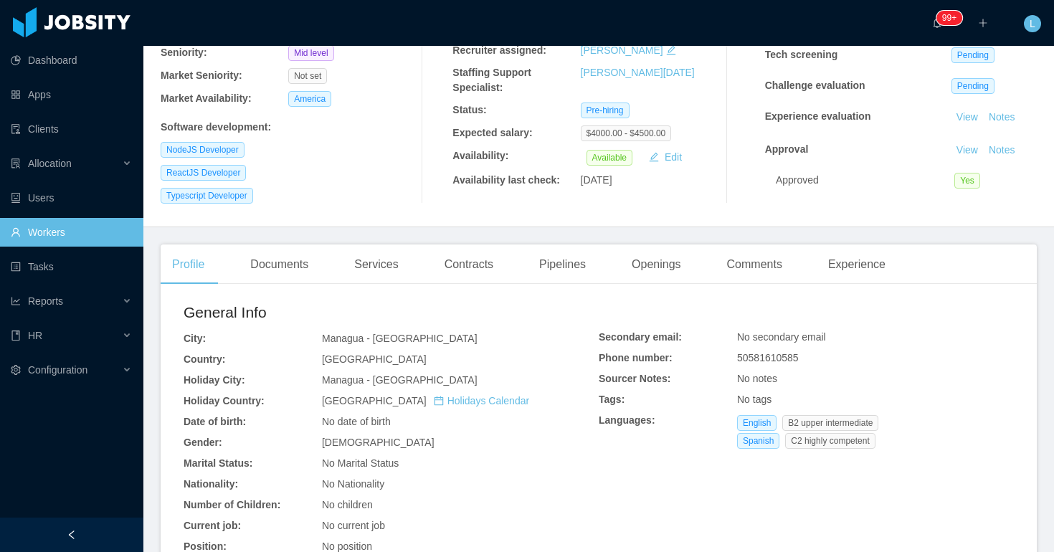
scroll to position [105, 0]
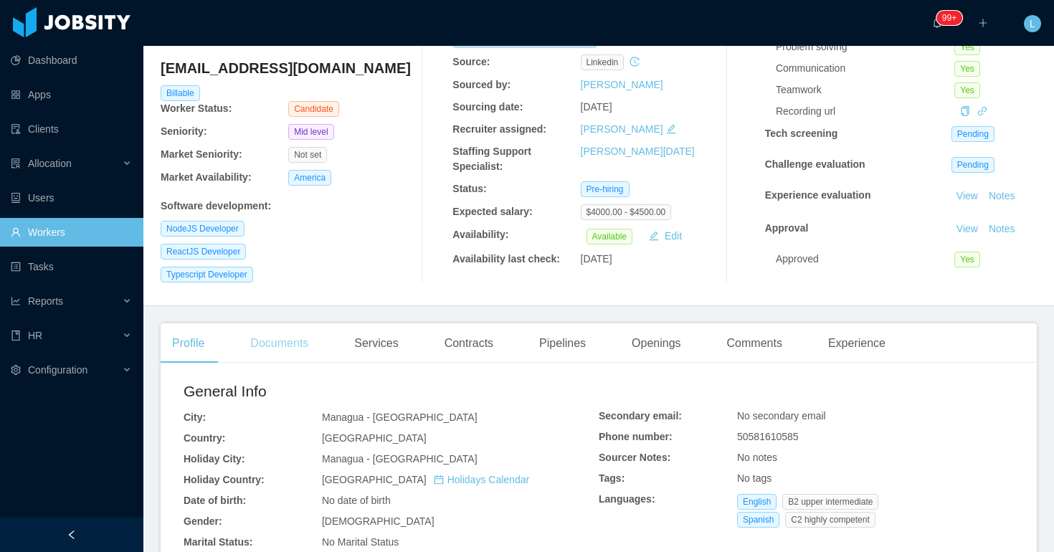
click at [300, 336] on div "Documents" at bounding box center [279, 343] width 81 height 40
